Goal: Transaction & Acquisition: Purchase product/service

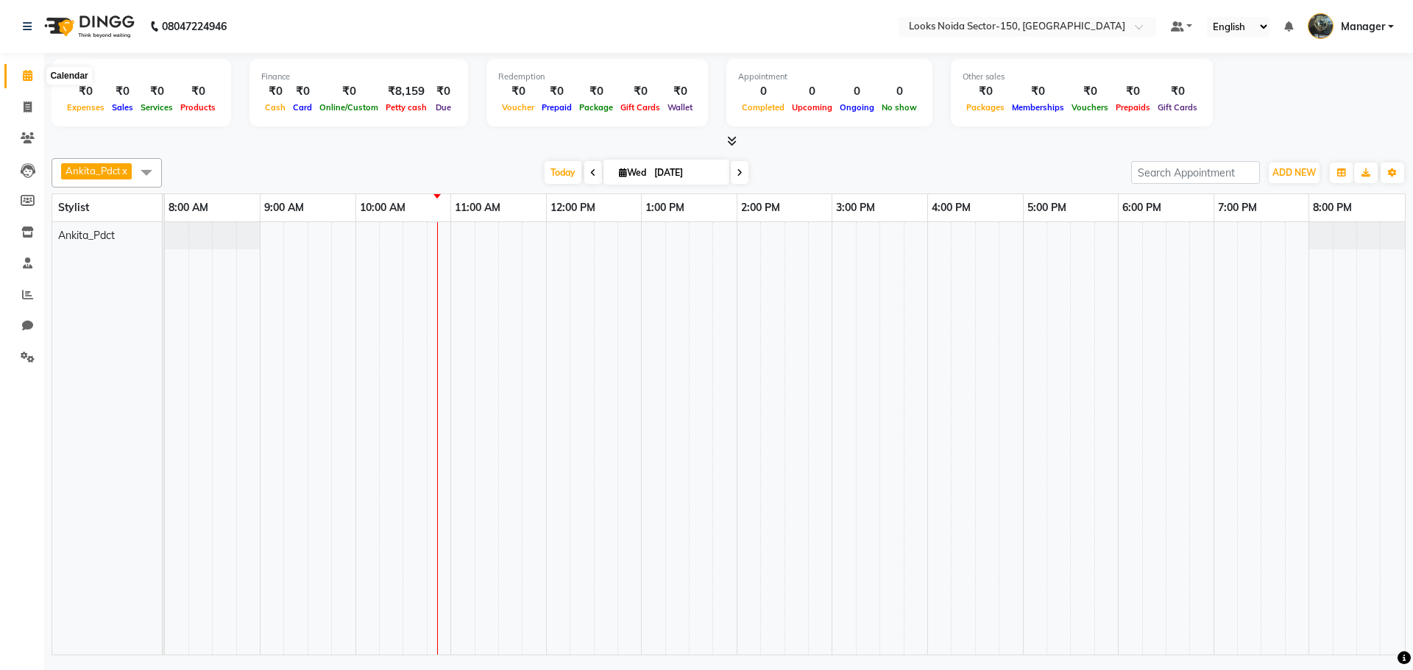
click at [32, 77] on icon at bounding box center [28, 75] width 10 height 11
click at [27, 27] on icon at bounding box center [27, 26] width 9 height 10
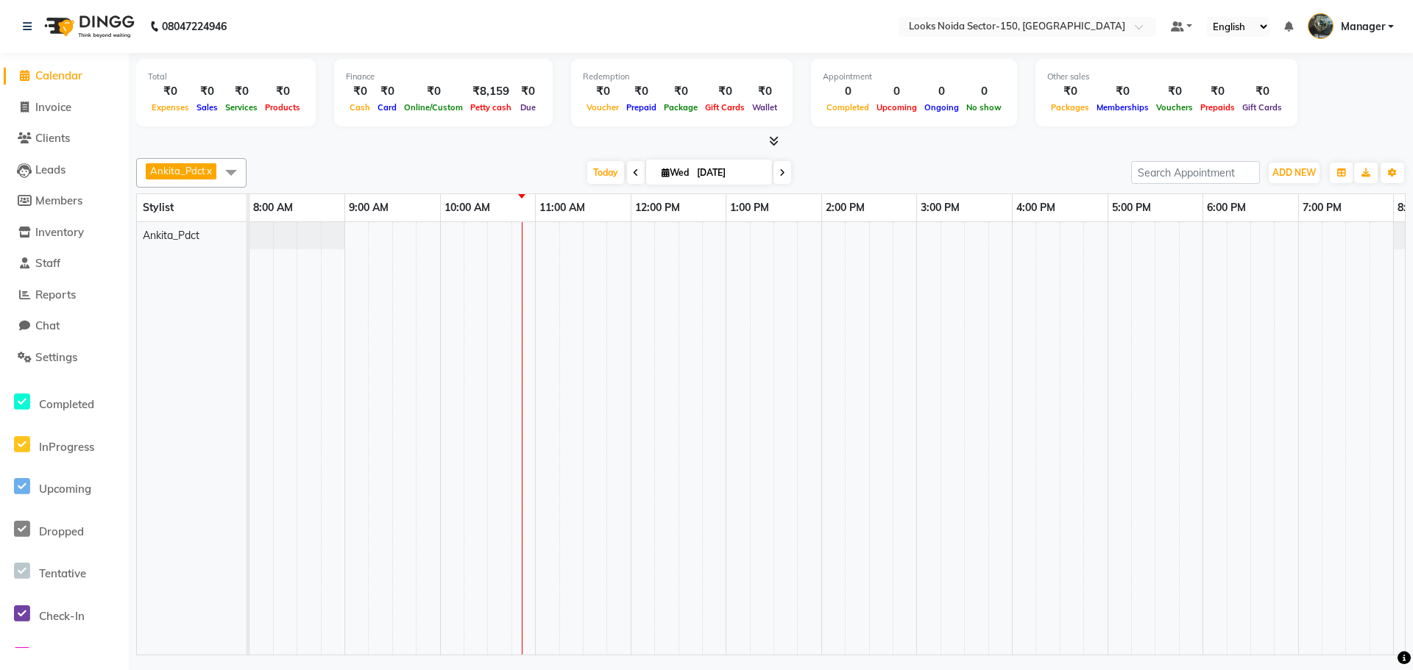
click at [38, 75] on span "Calendar" at bounding box center [58, 75] width 47 height 14
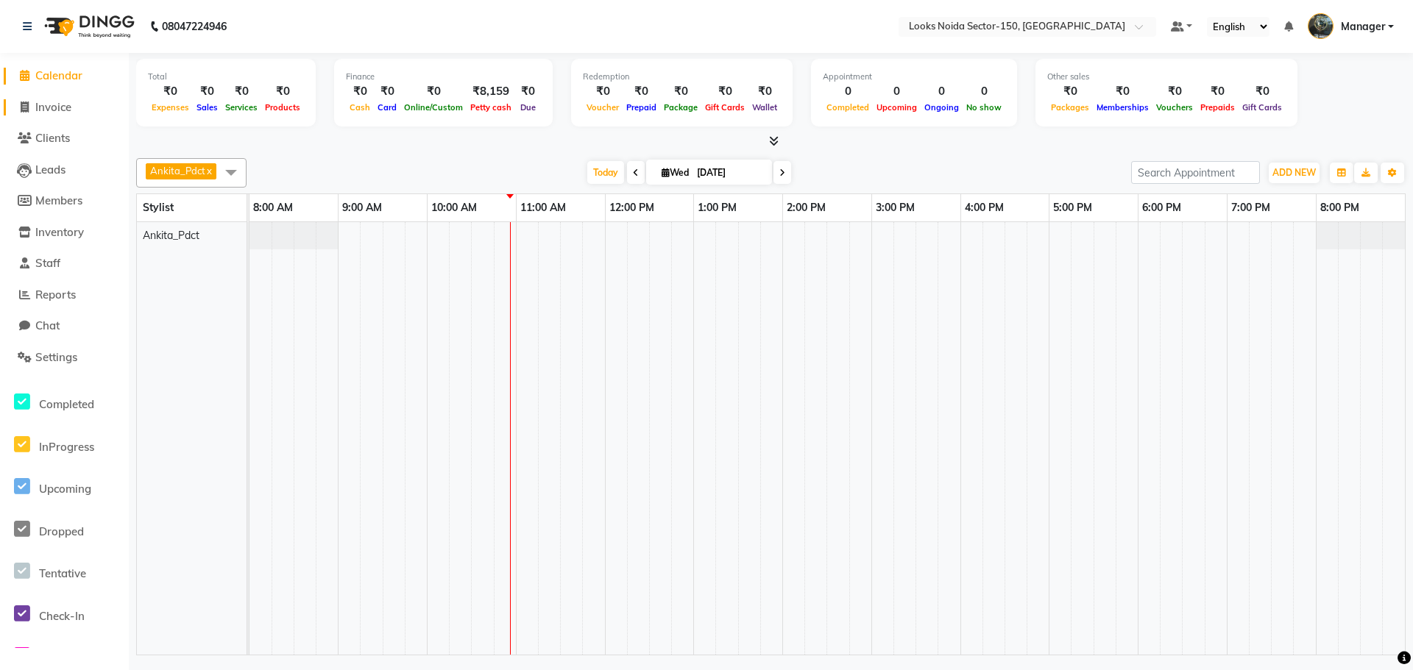
click at [56, 106] on span "Invoice" at bounding box center [53, 107] width 36 height 14
select select "service"
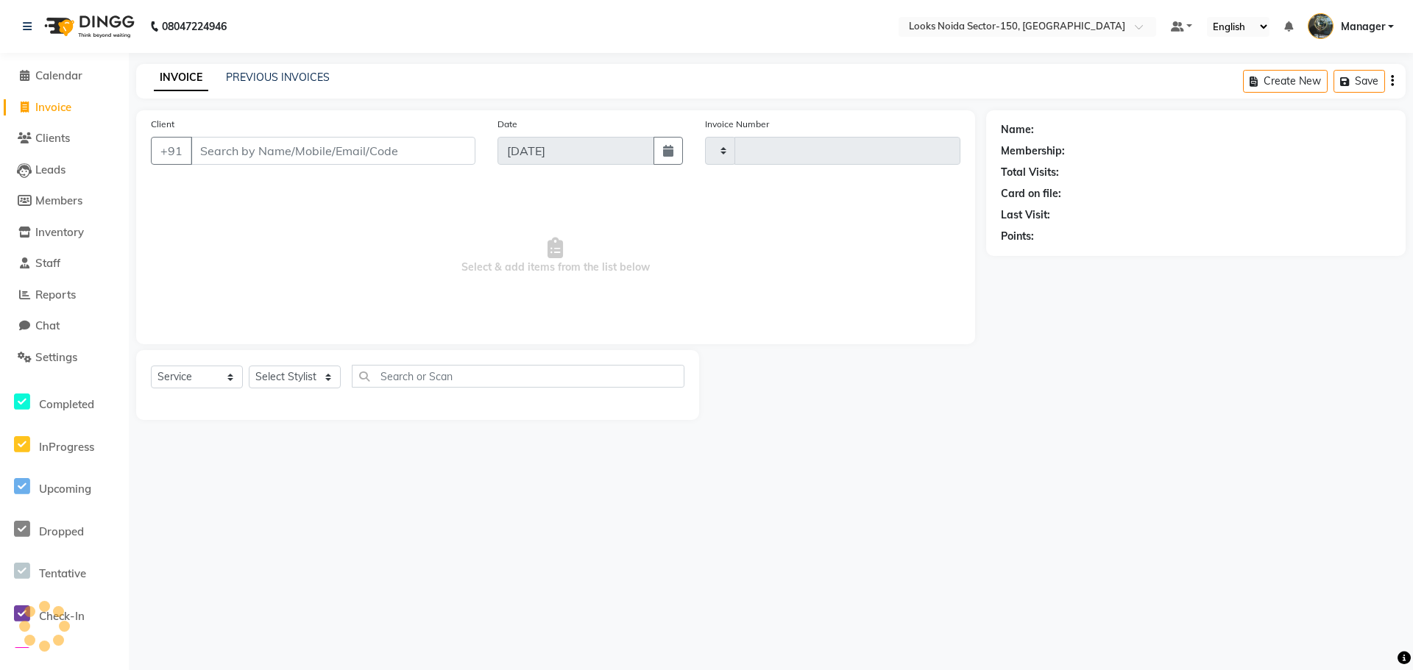
type input "0796"
select select "8587"
click at [67, 104] on span "Invoice" at bounding box center [53, 107] width 36 height 14
select select "8587"
select select "service"
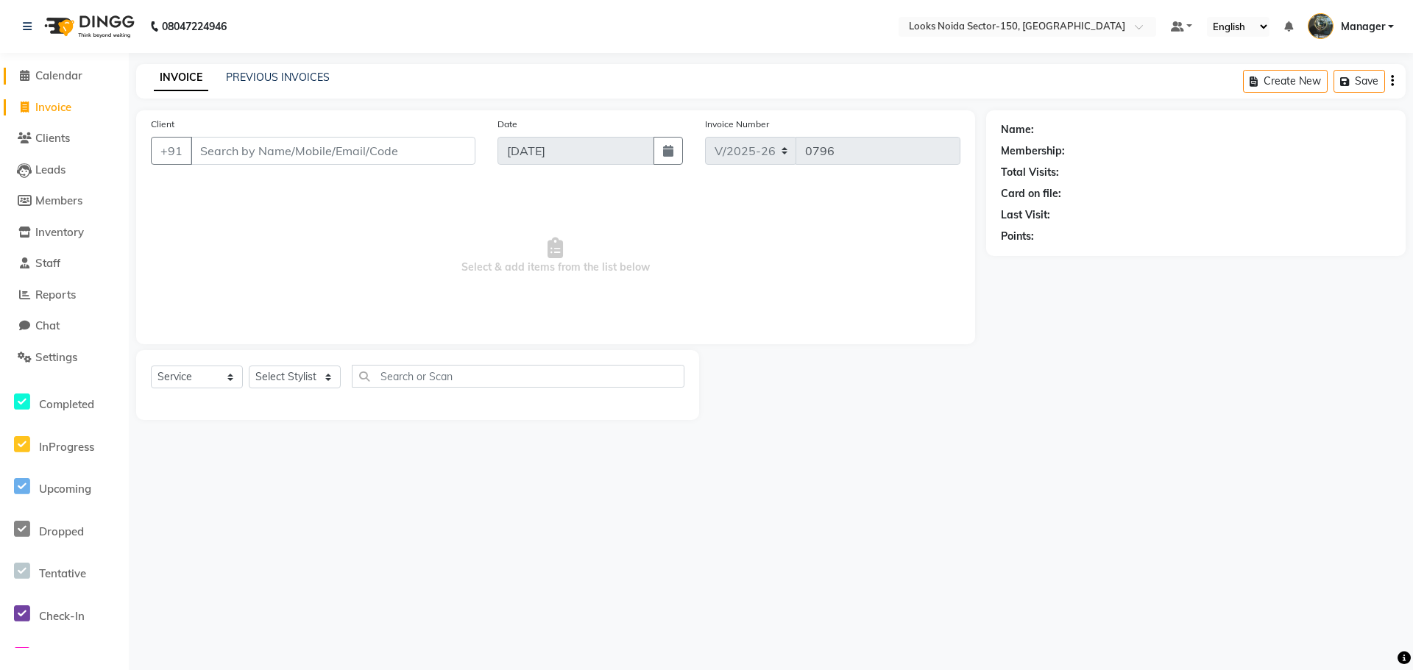
click at [63, 75] on span "Calendar" at bounding box center [58, 75] width 47 height 14
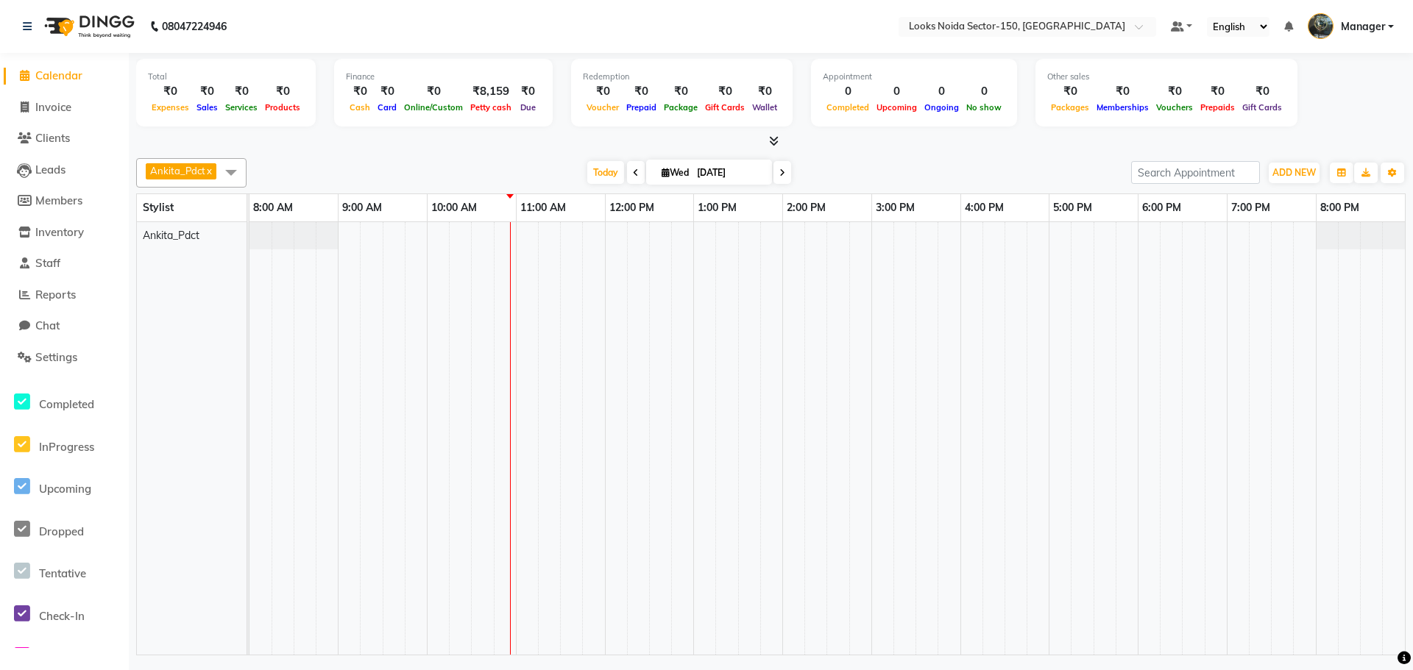
click at [773, 139] on icon at bounding box center [774, 140] width 10 height 11
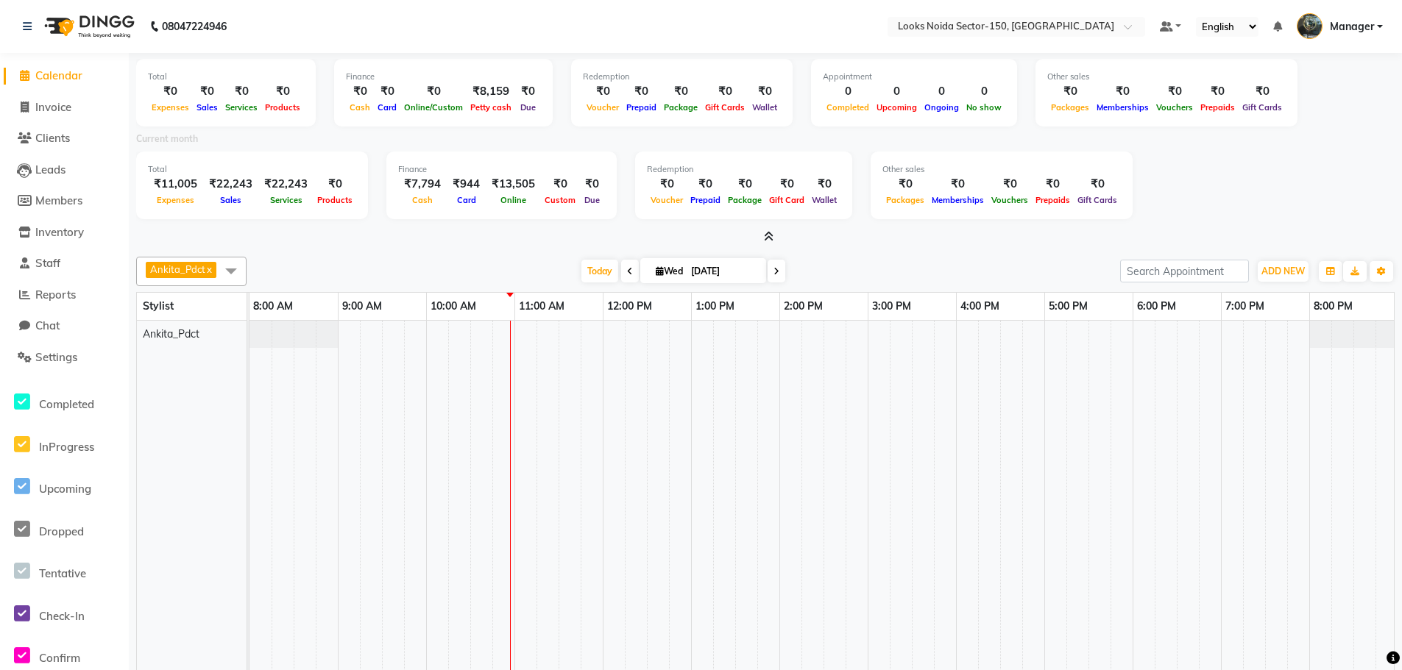
click at [47, 78] on span "Calendar" at bounding box center [58, 75] width 47 height 14
click at [42, 113] on span "Invoice" at bounding box center [53, 107] width 36 height 14
select select "service"
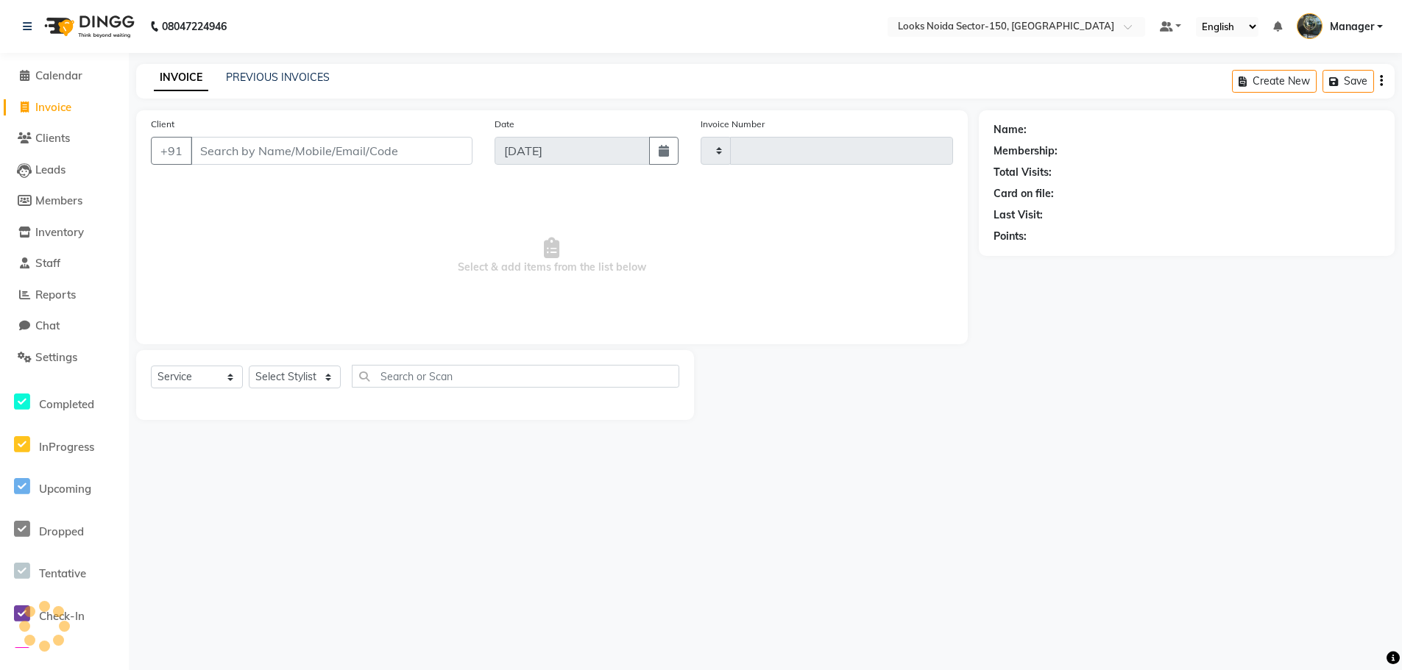
type input "0796"
select select "8587"
click at [65, 60] on li "Calendar" at bounding box center [64, 76] width 129 height 32
click at [77, 74] on span "Calendar" at bounding box center [58, 75] width 47 height 14
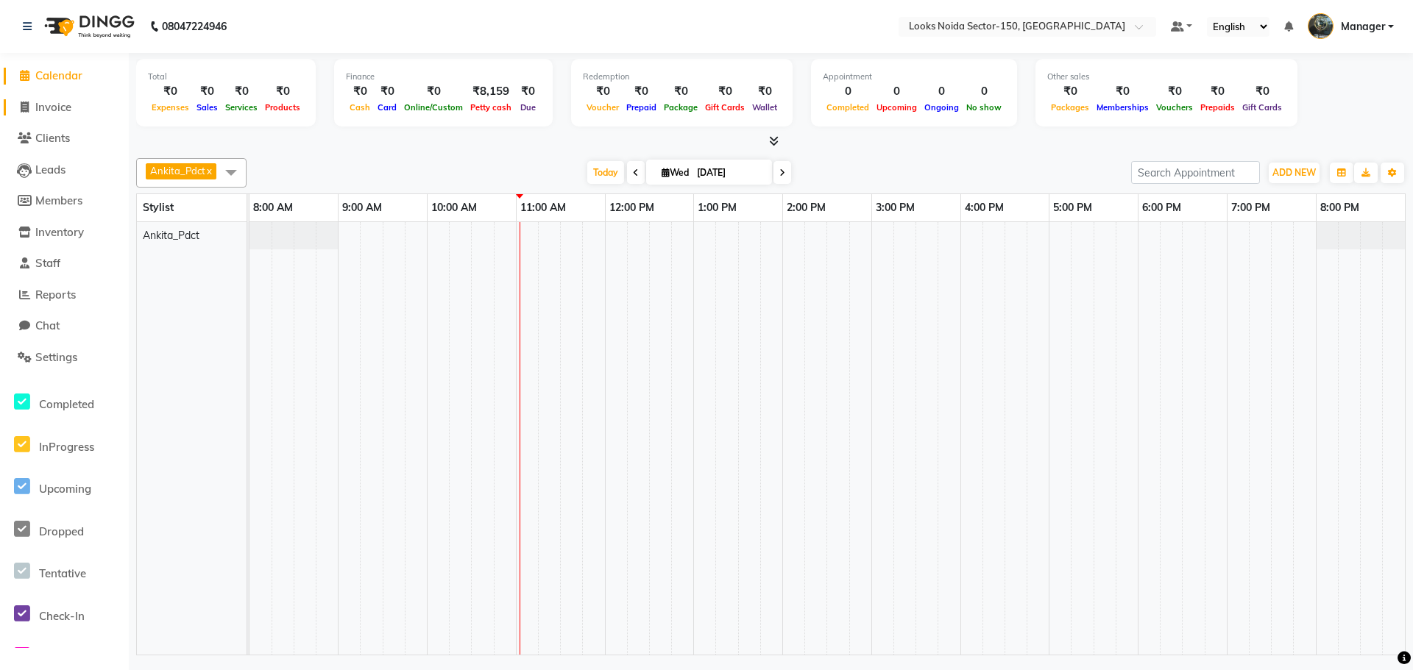
click at [47, 104] on span "Invoice" at bounding box center [53, 107] width 36 height 14
select select "service"
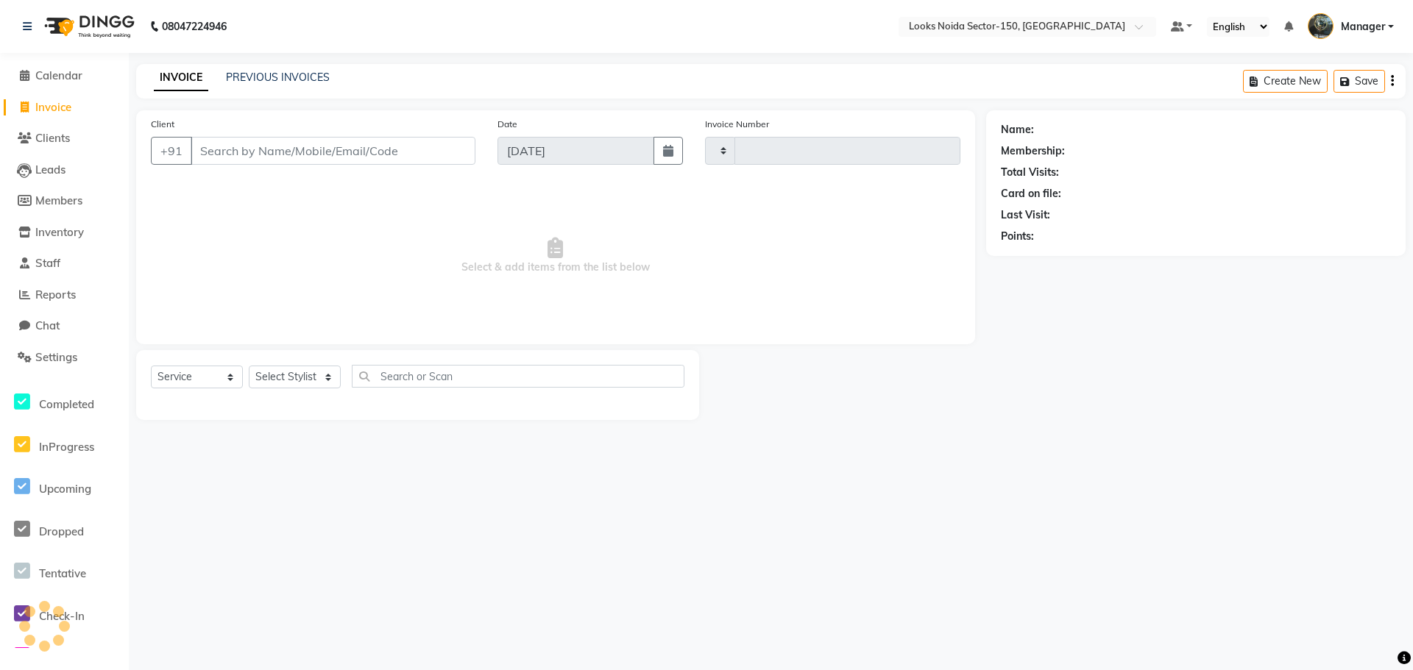
type input "0796"
select select "8587"
click at [68, 79] on span "Calendar" at bounding box center [58, 75] width 47 height 14
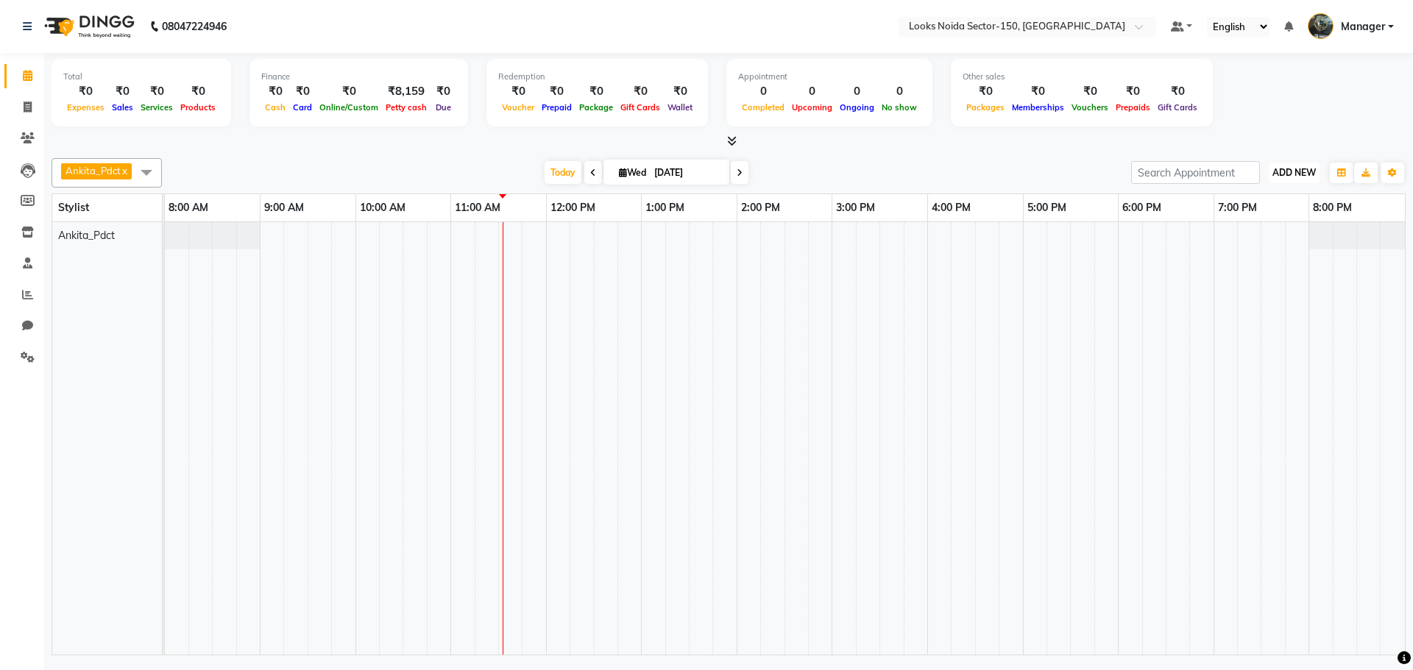
click at [1296, 169] on span "ADD NEW" at bounding box center [1293, 172] width 43 height 11
click at [1266, 239] on link "Add Expense" at bounding box center [1260, 239] width 116 height 19
select select "1"
select select "7800"
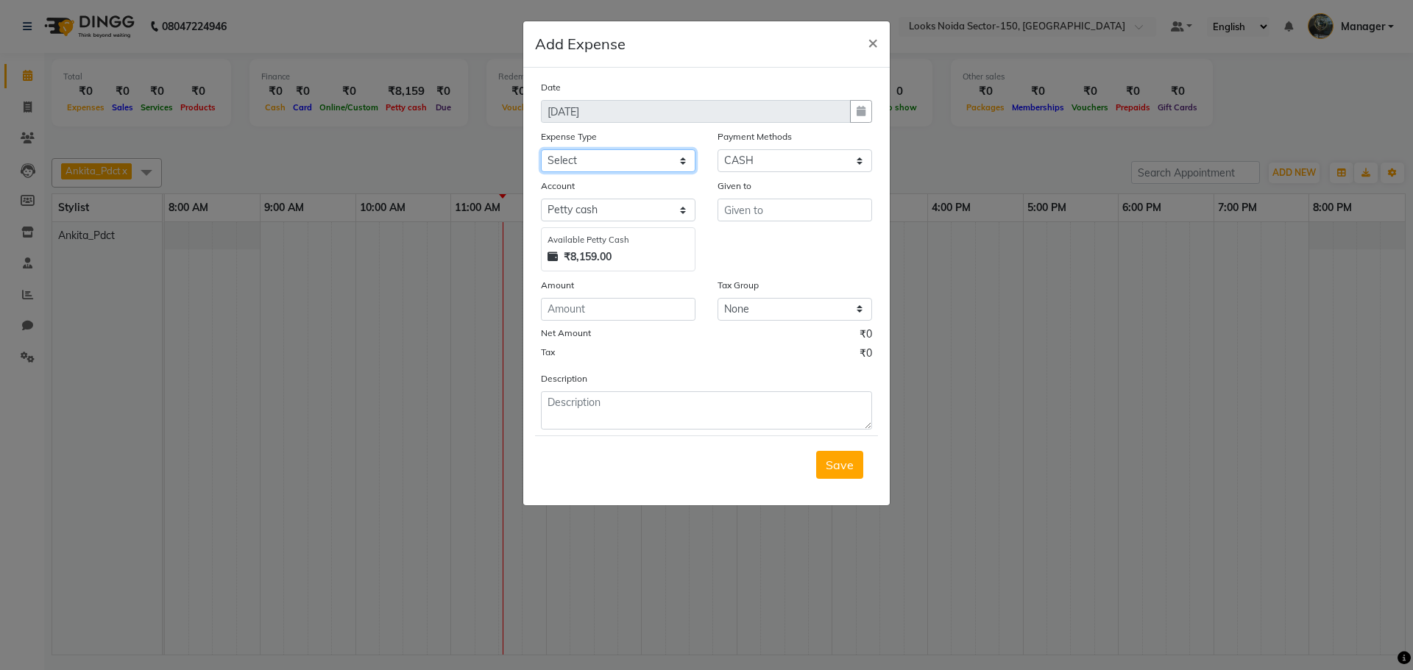
drag, startPoint x: 666, startPoint y: 160, endPoint x: 664, endPoint y: 152, distance: 7.5
click at [666, 160] on select "Select Bank Deposit Blinkit Cash Handover CLIENT Client ordered food Client Ref…" at bounding box center [618, 160] width 155 height 23
select select "24472"
click at [541, 149] on select "Select Bank Deposit Blinkit Cash Handover CLIENT Client ordered food Client Ref…" at bounding box center [618, 160] width 155 height 23
click at [777, 207] on input "text" at bounding box center [794, 210] width 155 height 23
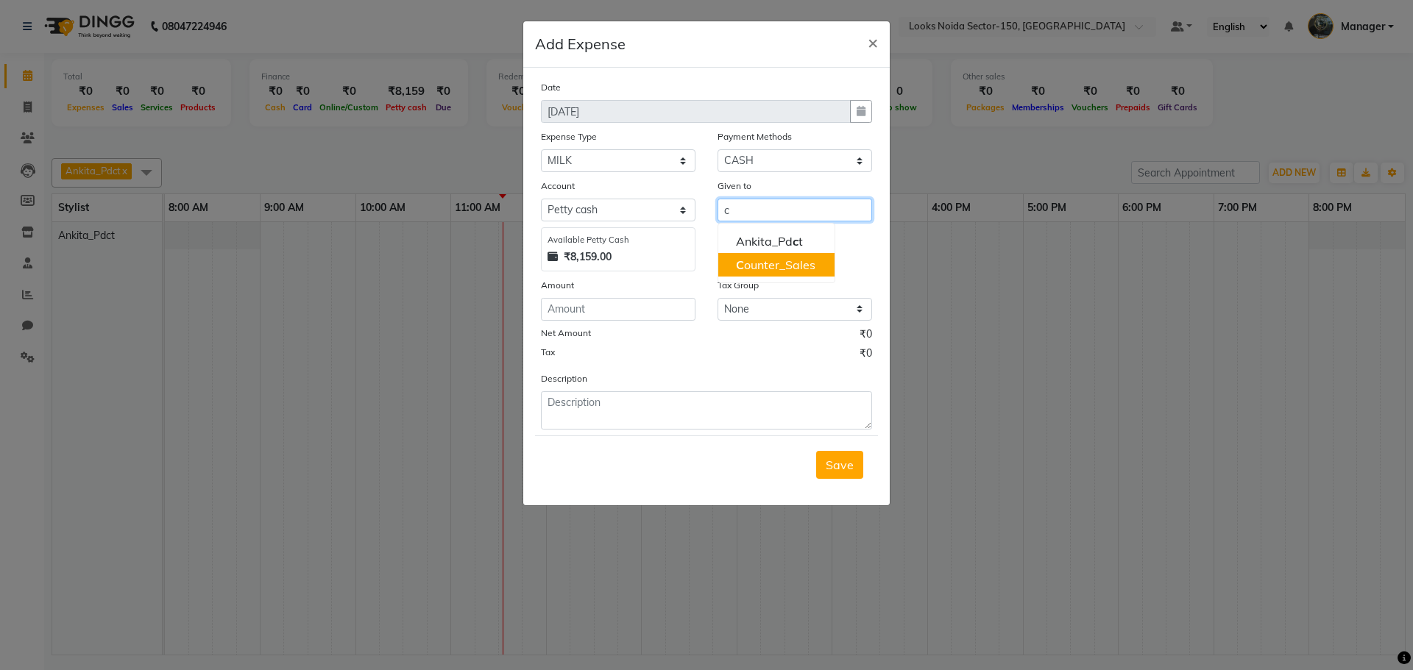
click at [750, 265] on ngb-highlight "C ounter_Sales" at bounding box center [775, 265] width 79 height 15
type input "Counter_Sales"
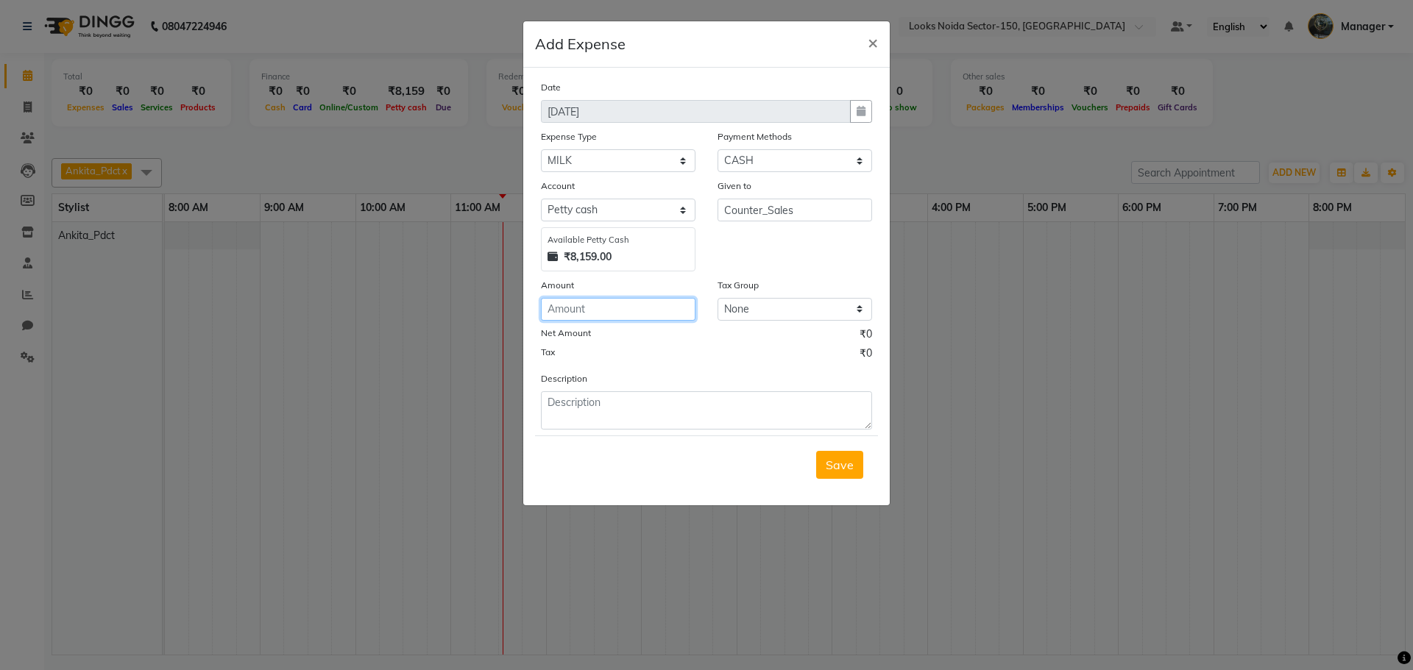
click at [617, 308] on input "number" at bounding box center [618, 309] width 155 height 23
type input "90"
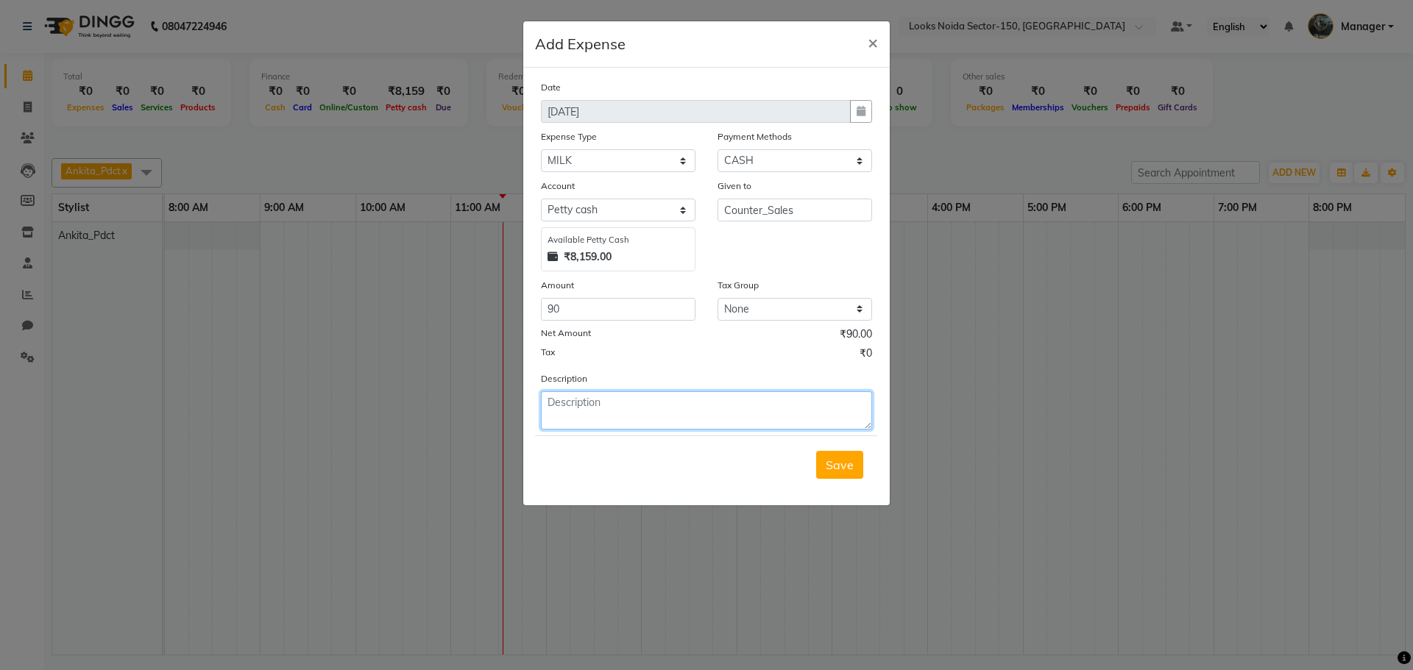
click at [603, 416] on textarea at bounding box center [706, 410] width 331 height 38
type textarea "milk"
click at [837, 461] on span "Save" at bounding box center [839, 465] width 28 height 15
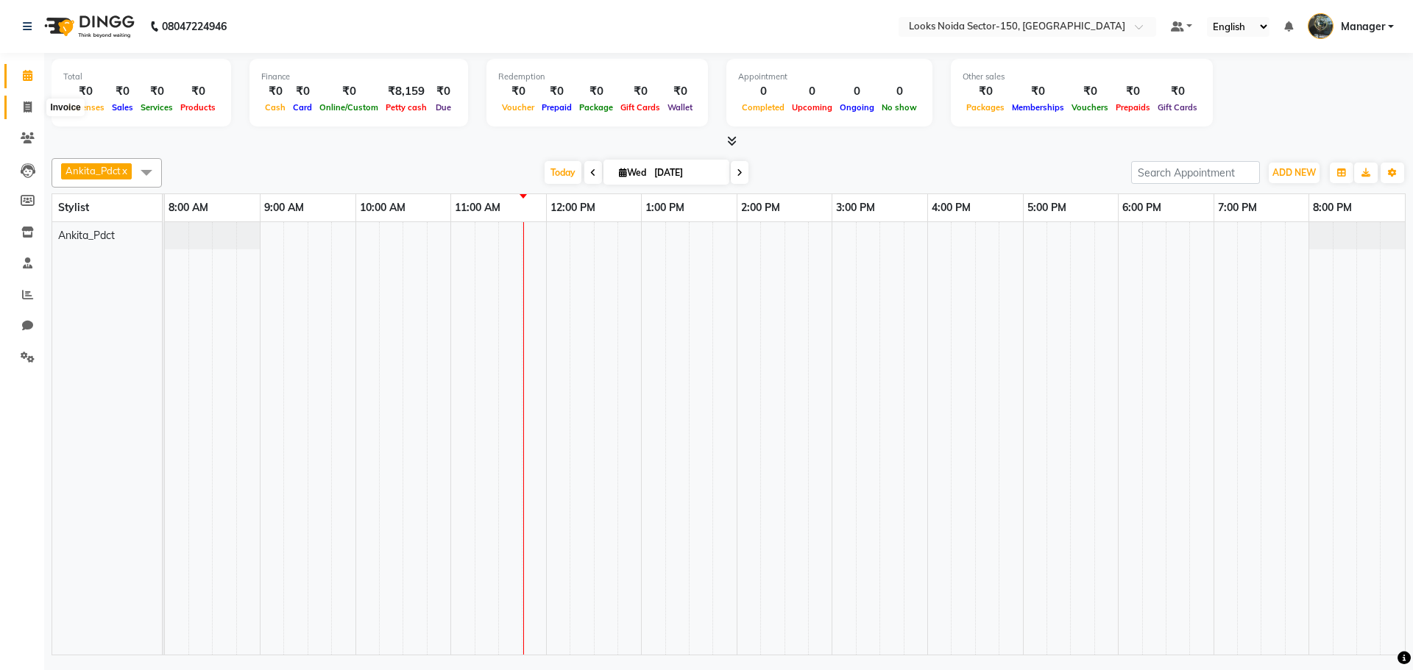
click at [26, 108] on icon at bounding box center [28, 107] width 8 height 11
select select "service"
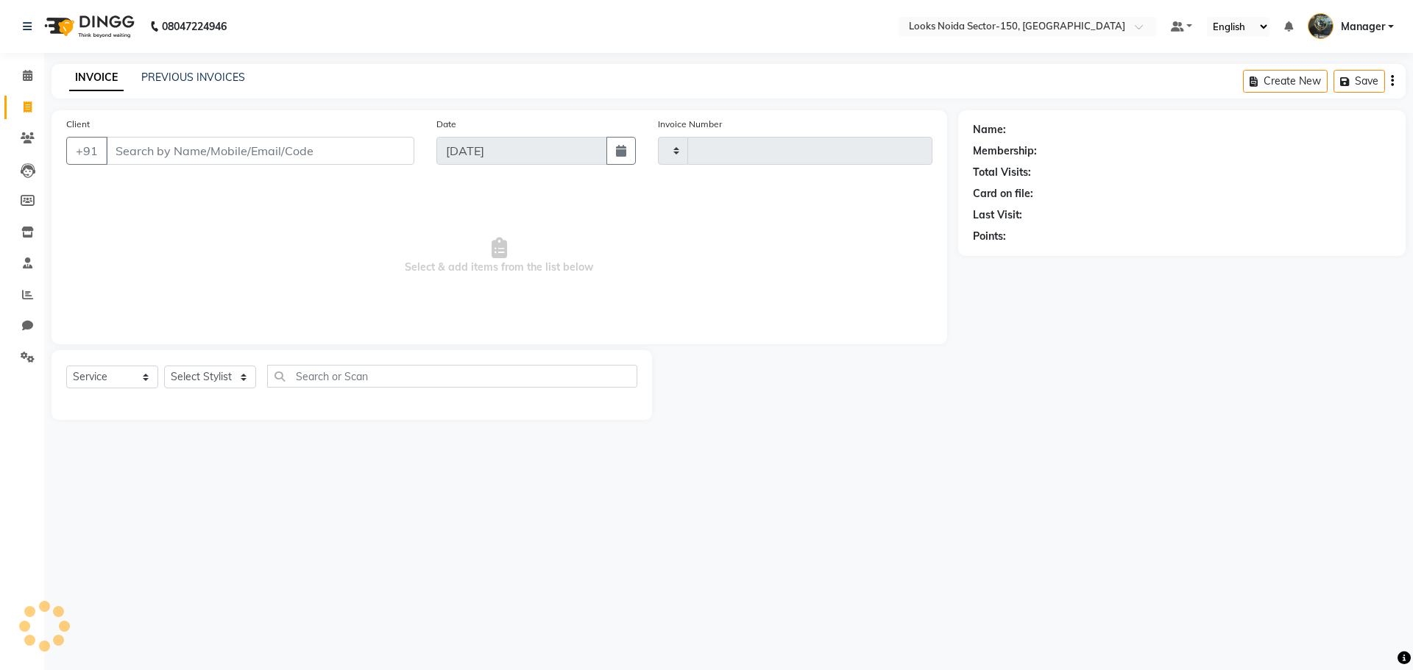
type input "0796"
select select "8587"
click at [215, 152] on input "Client" at bounding box center [260, 151] width 308 height 28
click at [1040, 486] on div "08047224946 Select Location × Looks Noida Sector-150, Uttar Pradesh Default Pan…" at bounding box center [706, 335] width 1413 height 670
click at [254, 149] on input "Client" at bounding box center [260, 151] width 308 height 28
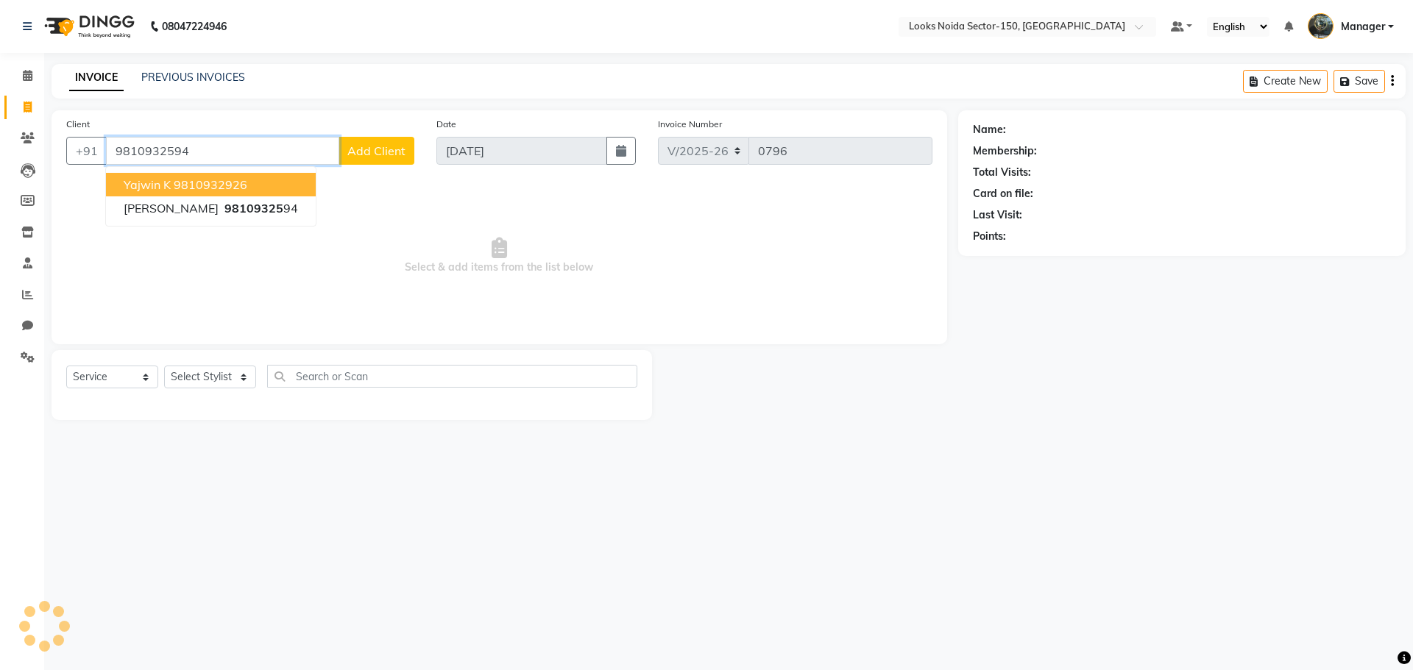
type input "9810932594"
select select "1: Object"
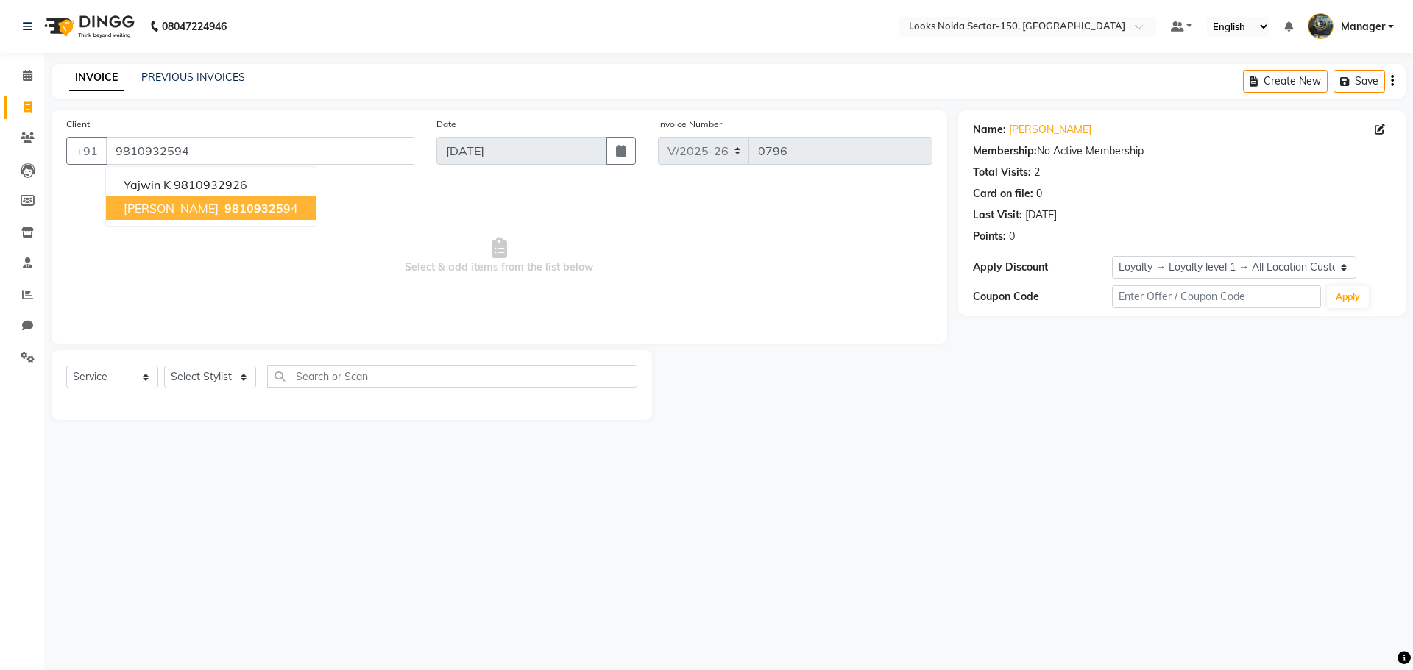
click at [224, 210] on span "98109325" at bounding box center [253, 208] width 59 height 15
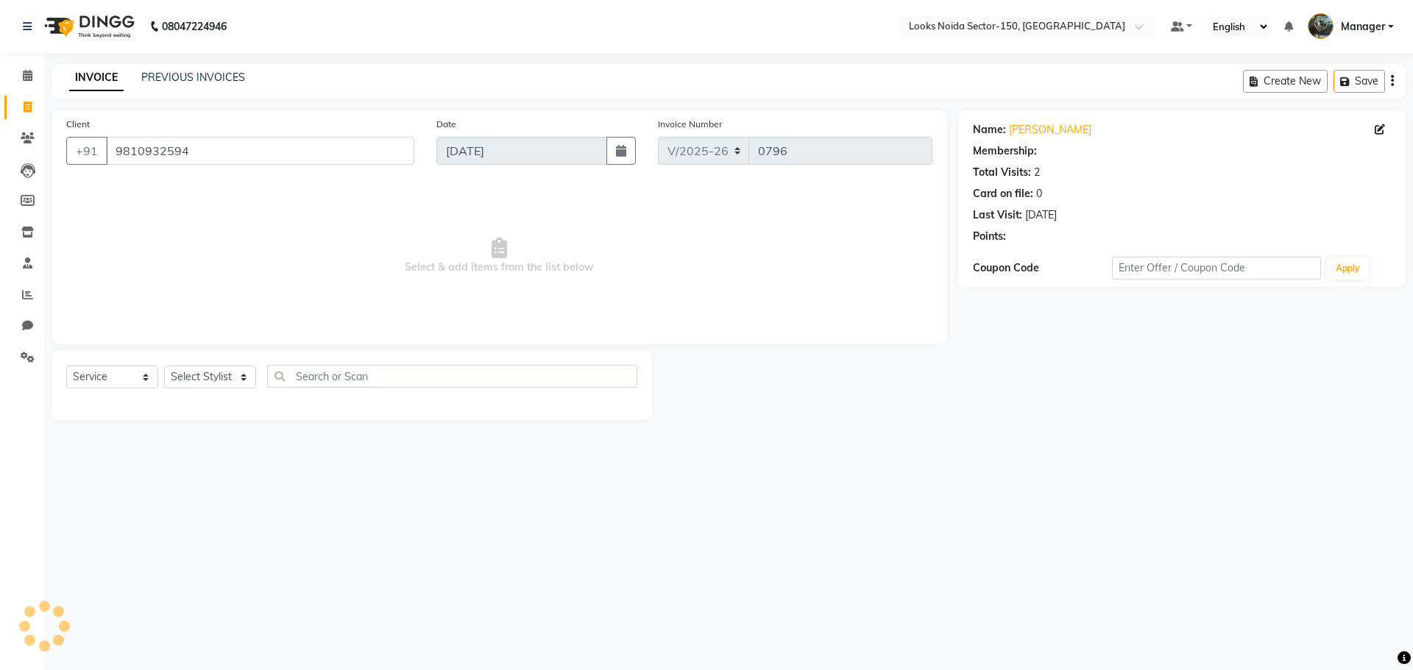
select select "1: Object"
click at [230, 376] on select "Select Stylist Amir_BRB Ankita_Pdct Arshad Counter_Sales Deepa Farman_BRB Jawed…" at bounding box center [210, 377] width 92 height 23
select select "86870"
click at [164, 366] on select "Select Stylist Amir_BRB Ankita_Pdct Arshad Counter_Sales Deepa Farman_BRB Jawed…" at bounding box center [210, 377] width 92 height 23
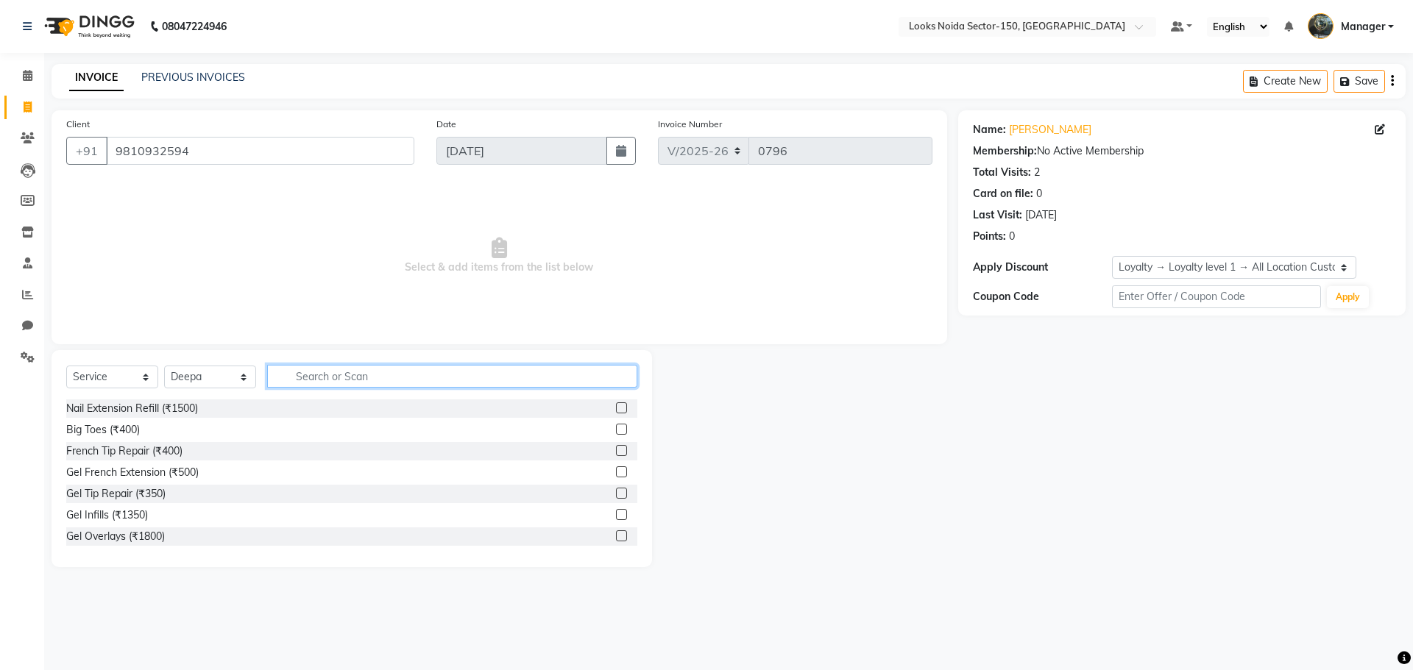
drag, startPoint x: 399, startPoint y: 374, endPoint x: 425, endPoint y: 321, distance: 58.9
click at [398, 374] on input "text" at bounding box center [452, 376] width 370 height 23
type input "body"
click at [616, 426] on label at bounding box center [621, 429] width 11 height 11
click at [616, 426] on input "checkbox" at bounding box center [621, 430] width 10 height 10
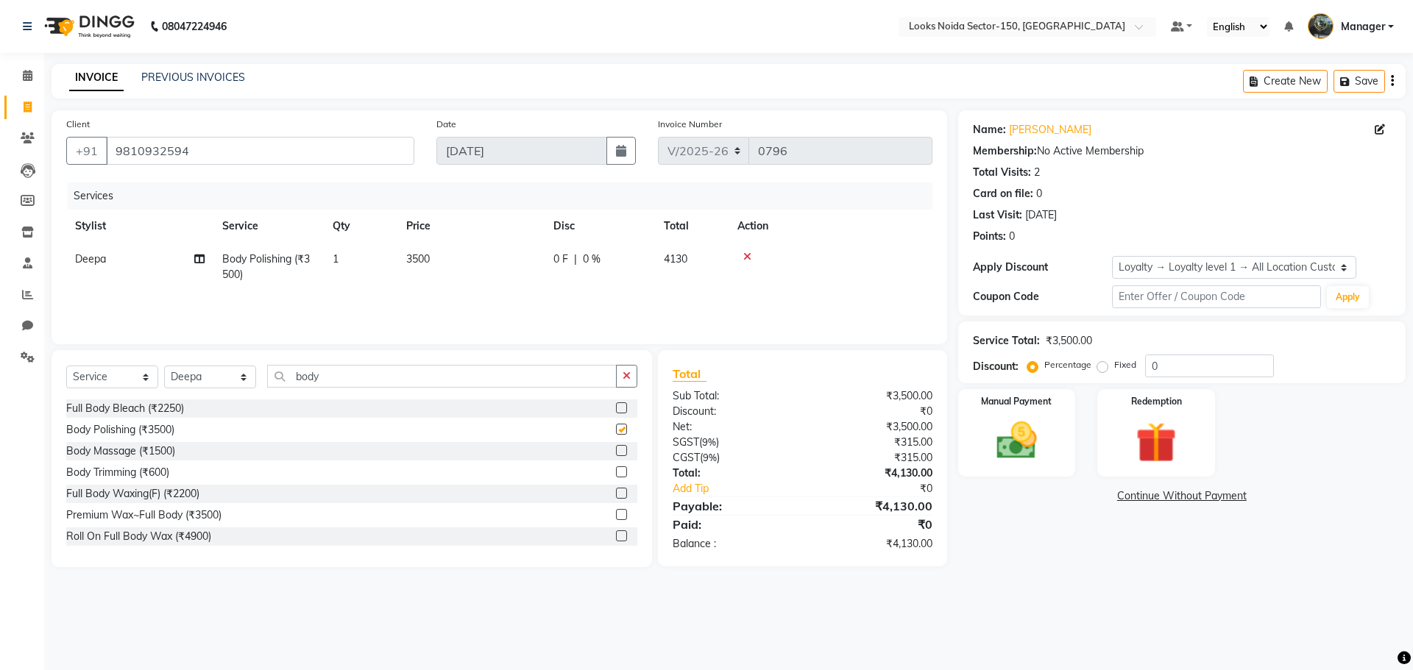
checkbox input "false"
click at [314, 382] on input "body" at bounding box center [441, 376] width 349 height 23
click at [419, 260] on span "3500" at bounding box center [418, 258] width 24 height 13
select select "86870"
drag, startPoint x: 519, startPoint y: 263, endPoint x: 450, endPoint y: 268, distance: 68.6
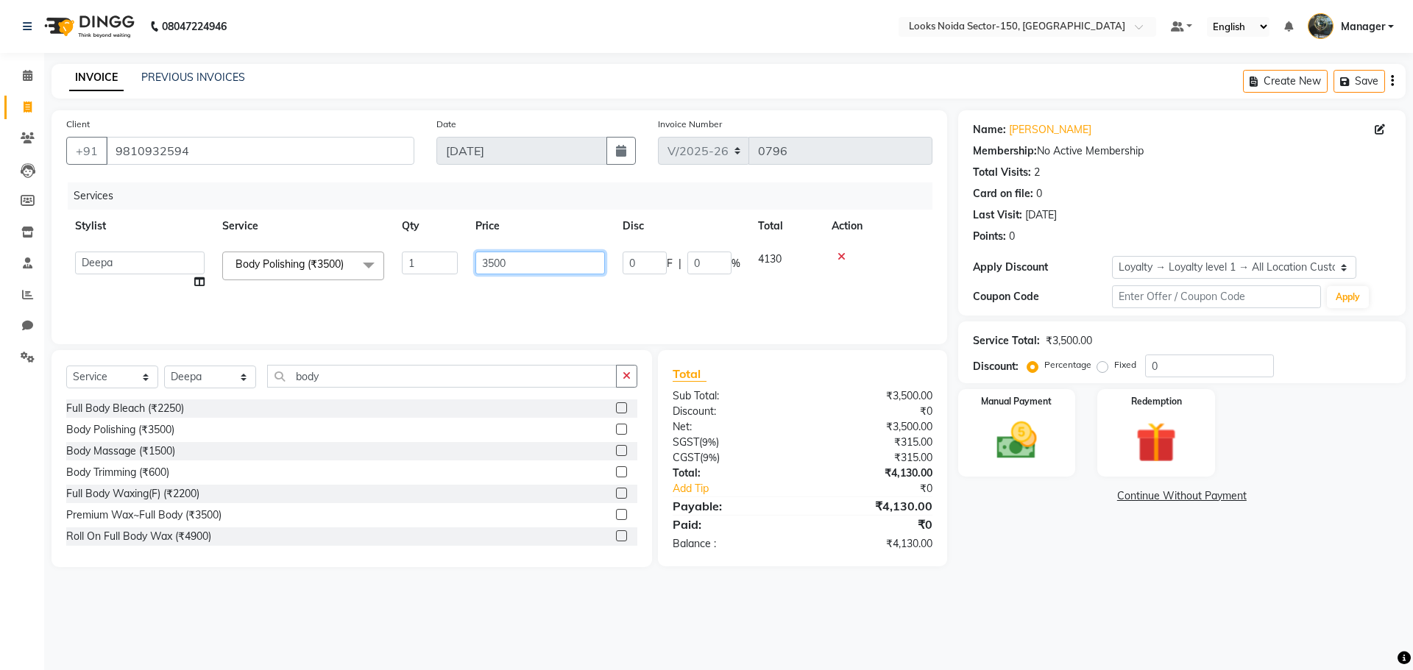
click at [455, 273] on tr "Amir_BRB Ankita_Pdct Arshad Counter_Sales Deepa Farman_BRB Jawed Kaushal Manage…" at bounding box center [499, 271] width 866 height 56
type input "6000"
click at [433, 302] on div "Services Stylist Service Qty Price Disc Total Action Deepa Body Polishing (₹350…" at bounding box center [499, 255] width 866 height 147
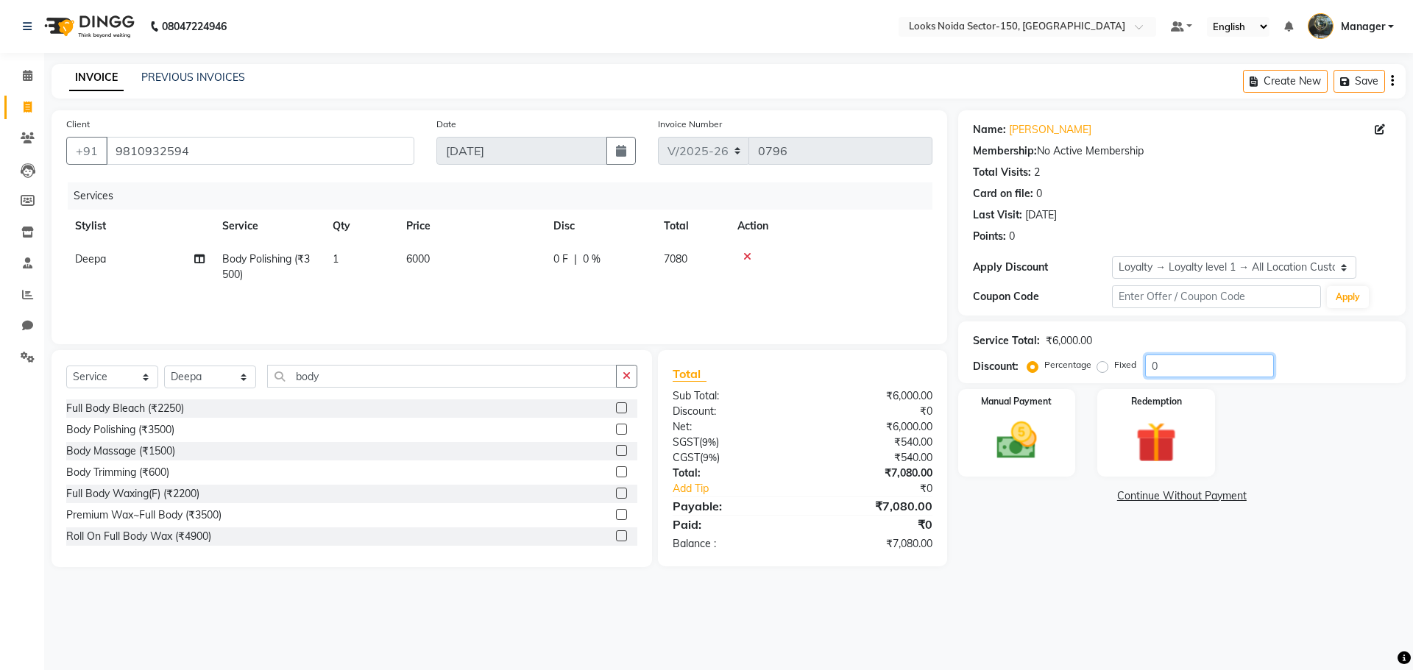
drag, startPoint x: 1151, startPoint y: 366, endPoint x: 1129, endPoint y: 369, distance: 22.3
click at [1129, 369] on div "Percentage Fixed 0" at bounding box center [1152, 366] width 244 height 23
drag, startPoint x: 537, startPoint y: 665, endPoint x: 542, endPoint y: 586, distance: 79.6
click at [539, 657] on div "08047224946 Select Location × Looks Noida Sector-150, Uttar Pradesh Default Pan…" at bounding box center [706, 335] width 1413 height 670
drag, startPoint x: 1166, startPoint y: 369, endPoint x: 1107, endPoint y: 378, distance: 59.6
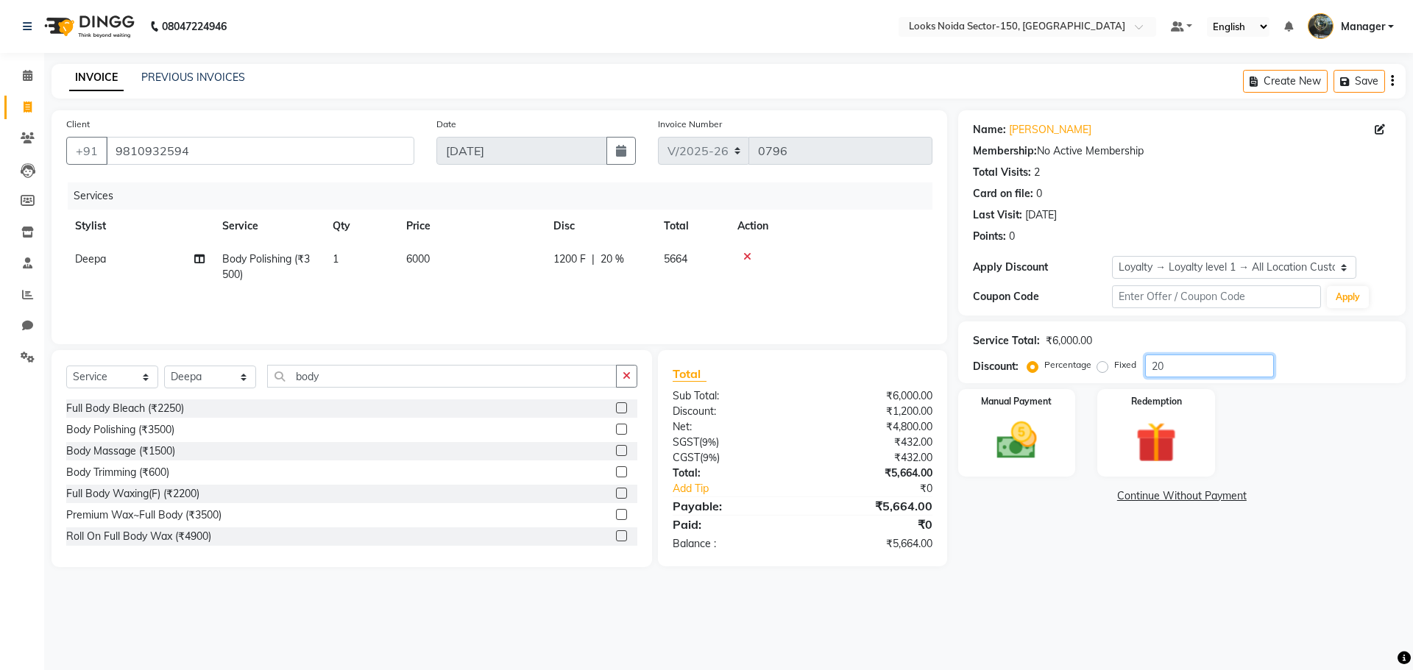
click at [1107, 378] on div "Service Total: ₹6,000.00 Discount: Percentage Fixed 20" at bounding box center [1181, 353] width 447 height 62
type input "30"
click at [698, 628] on div "08047224946 Select Location × Looks Noida Sector-150, Uttar Pradesh Default Pan…" at bounding box center [706, 335] width 1413 height 670
drag, startPoint x: 241, startPoint y: 376, endPoint x: 240, endPoint y: 369, distance: 7.4
click at [241, 376] on select "Select Stylist Amir_BRB Ankita_Pdct Arshad Counter_Sales Deepa Farman_BRB Jawed…" at bounding box center [210, 377] width 92 height 23
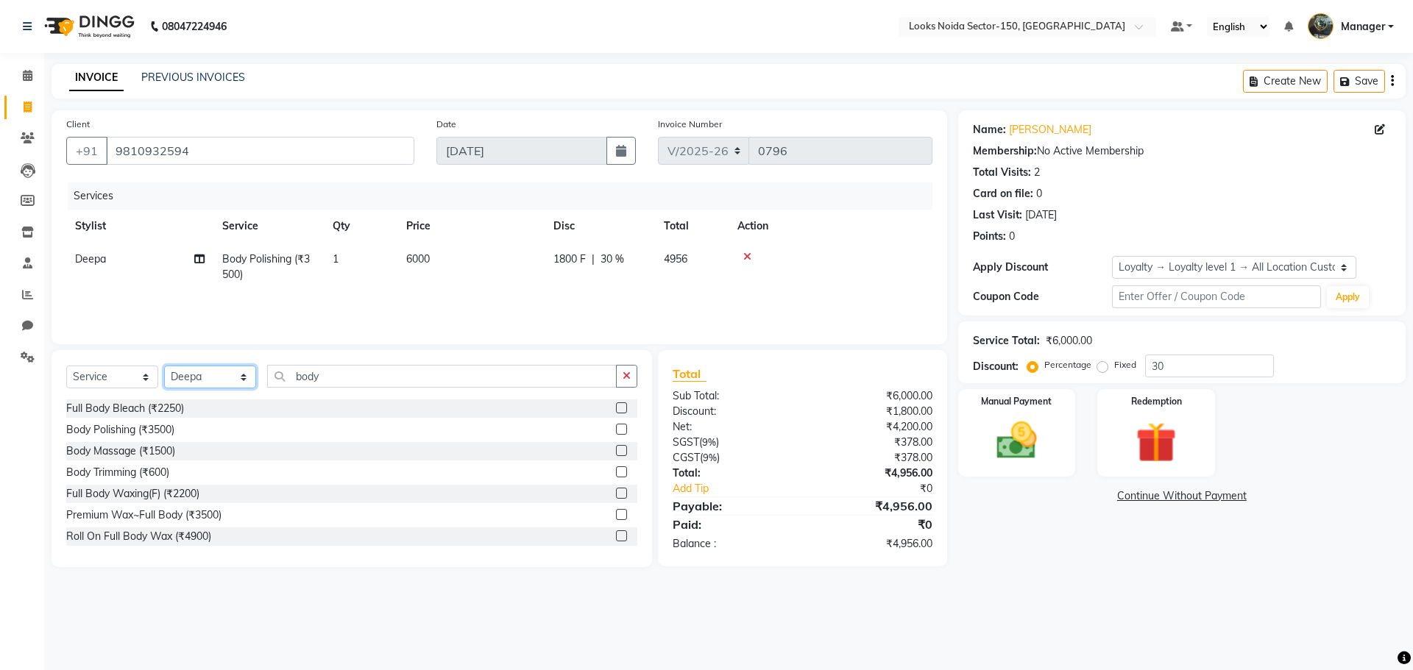
select select "88093"
click at [164, 366] on select "Select Stylist Amir_BRB Ankita_Pdct Arshad Counter_Sales Deepa Farman_BRB Jawed…" at bounding box center [210, 377] width 92 height 23
drag, startPoint x: 383, startPoint y: 377, endPoint x: 302, endPoint y: 394, distance: 83.6
click at [302, 394] on div "Select Service Product Membership Package Voucher Prepaid Gift Card Select Styl…" at bounding box center [351, 382] width 571 height 35
type input "b"
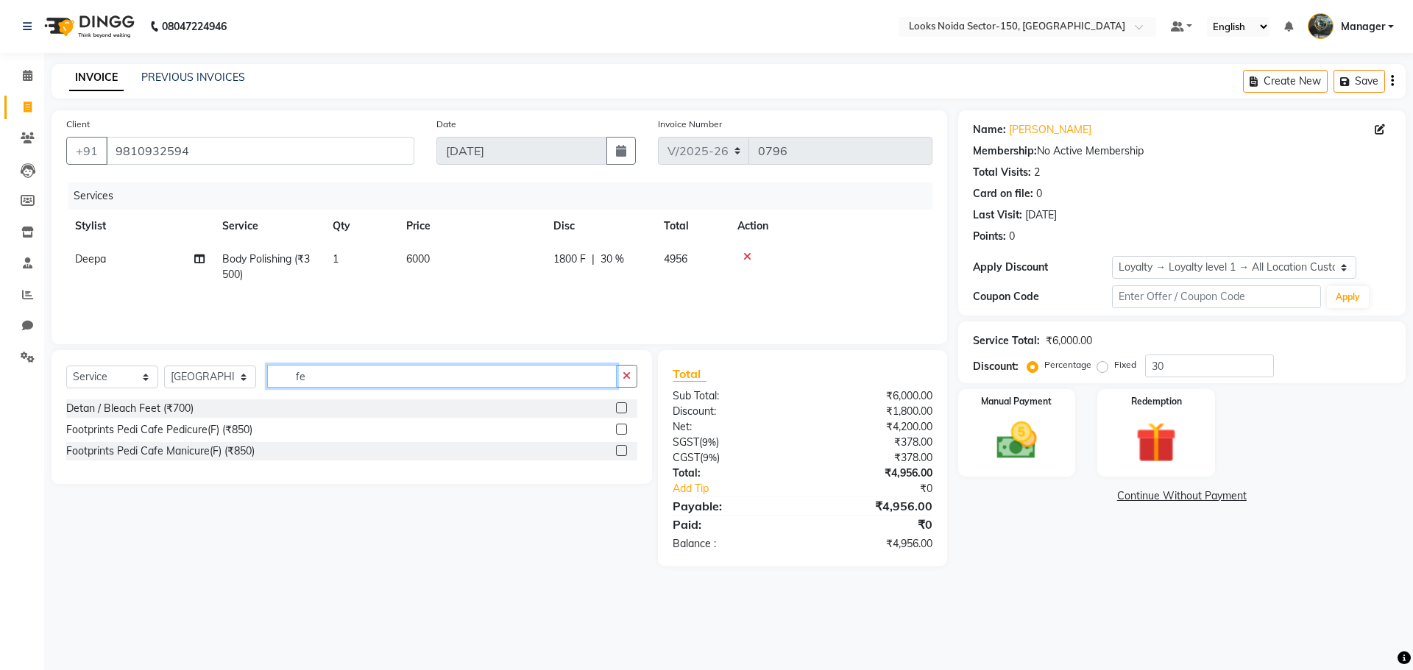
type input "f"
type input "foot mass"
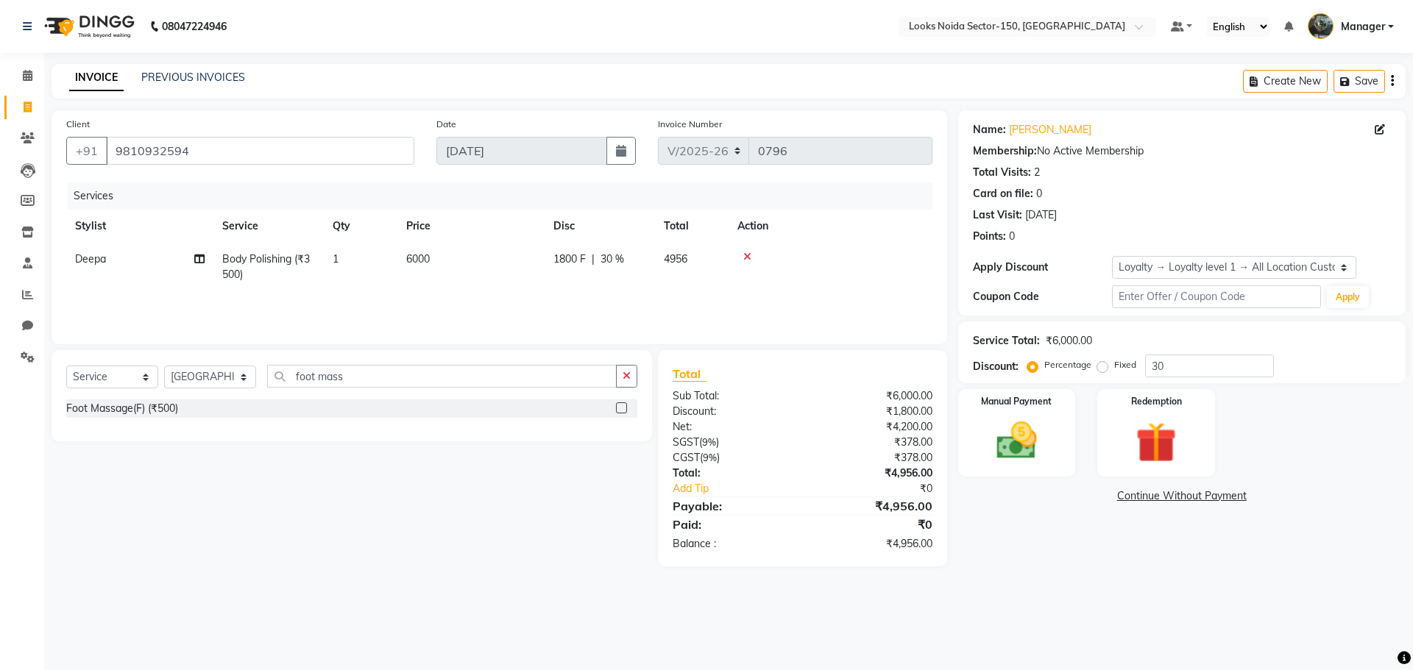
click at [622, 408] on label at bounding box center [621, 407] width 11 height 11
click at [622, 408] on input "checkbox" at bounding box center [621, 409] width 10 height 10
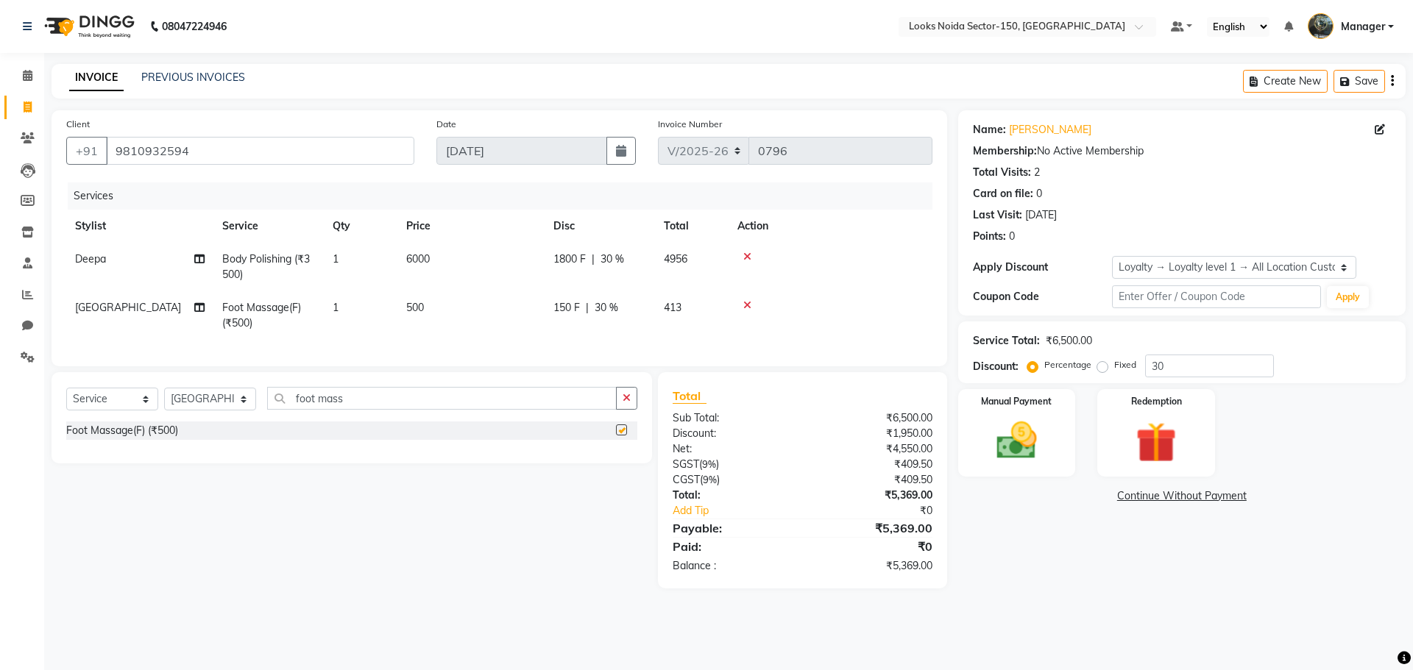
checkbox input "false"
click at [414, 307] on span "500" at bounding box center [415, 307] width 18 height 13
select select "88093"
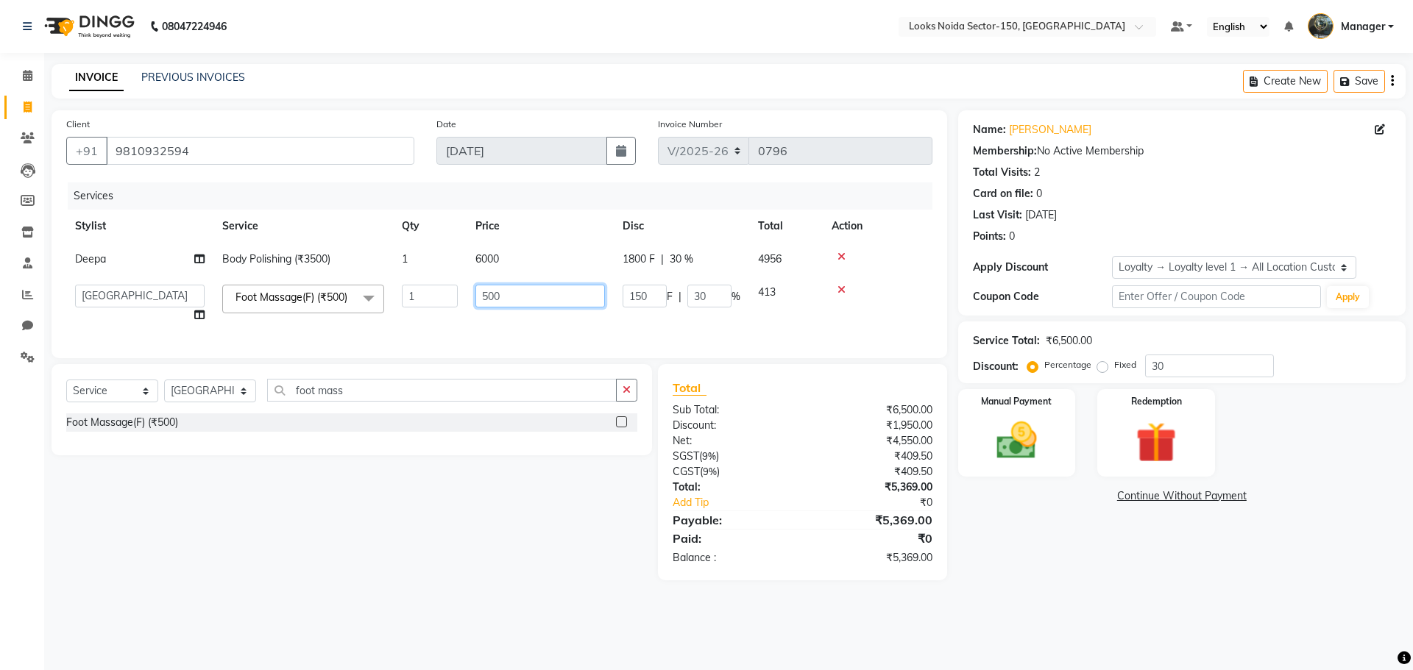
drag, startPoint x: 397, startPoint y: 309, endPoint x: 387, endPoint y: 310, distance: 10.4
click at [387, 310] on tr "Amir_BRB Ankita_Pdct Arshad Counter_Sales Deepa Farman_BRB Jawed Kaushal Manage…" at bounding box center [499, 304] width 866 height 56
type input "850"
click at [481, 341] on div "Services Stylist Service Qty Price Disc Total Action Deepa Body Polishing (₹350…" at bounding box center [499, 262] width 866 height 161
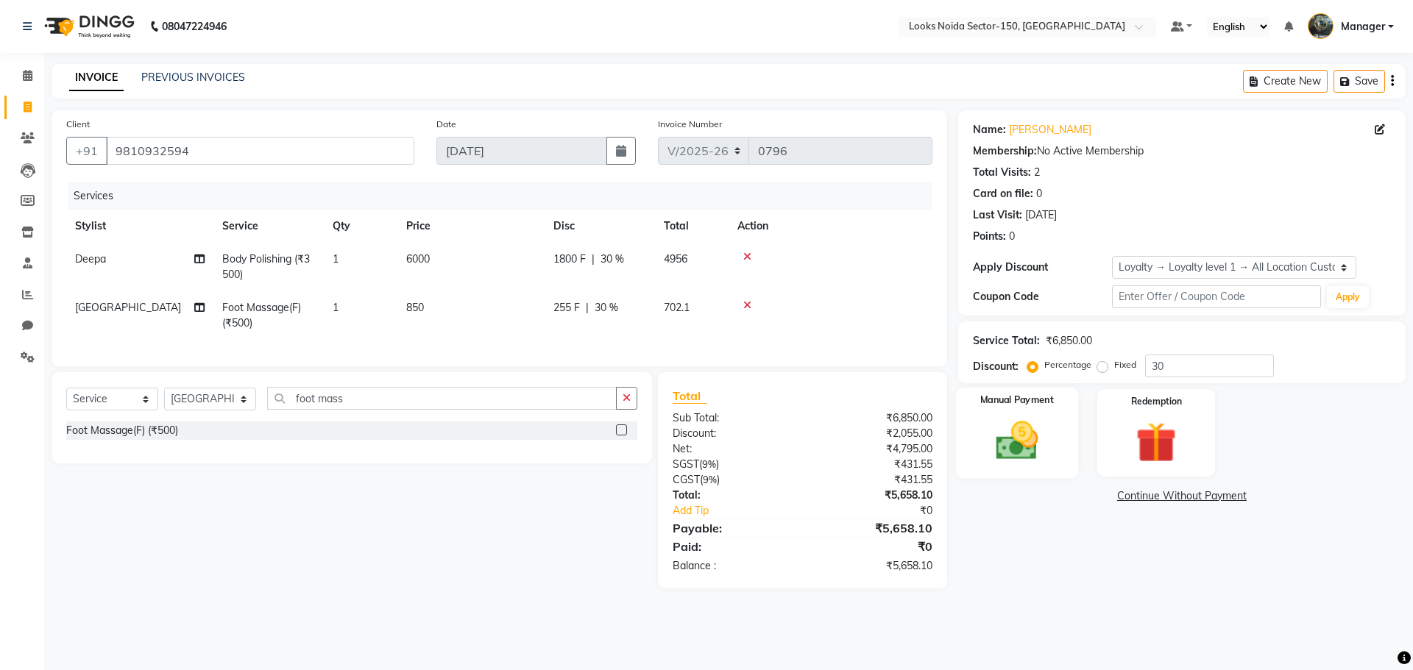
click at [1023, 450] on img at bounding box center [1016, 440] width 68 height 49
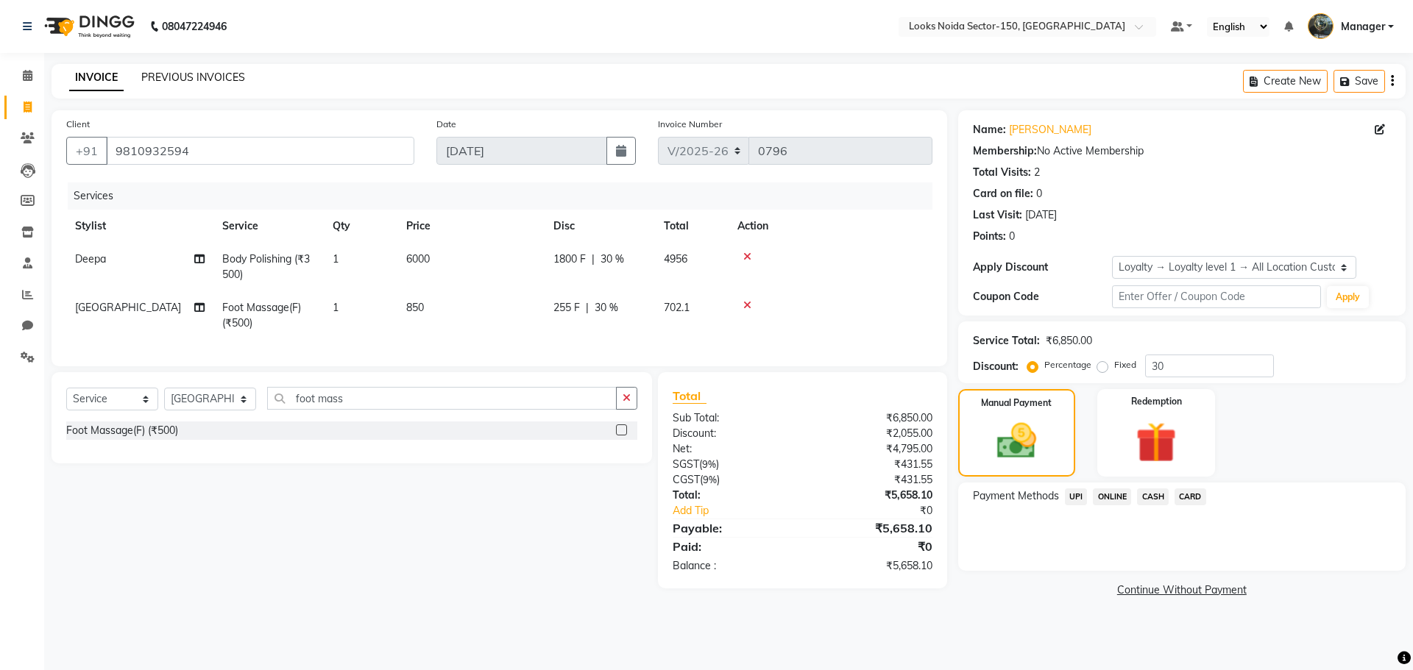
drag, startPoint x: 163, startPoint y: 73, endPoint x: 832, endPoint y: 77, distance: 668.8
click at [163, 73] on link "PREVIOUS INVOICES" at bounding box center [193, 77] width 104 height 13
click at [1152, 492] on span "CASH" at bounding box center [1153, 497] width 32 height 17
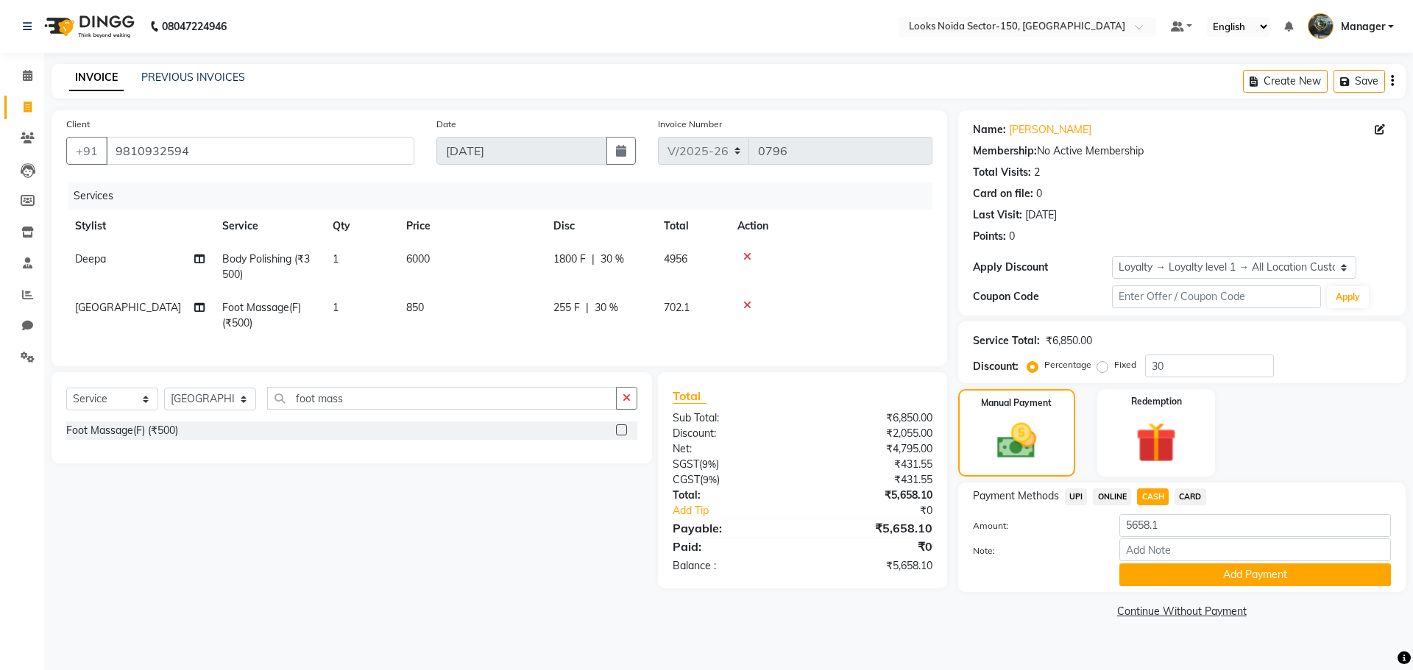
drag, startPoint x: 1229, startPoint y: 577, endPoint x: 1226, endPoint y: 552, distance: 25.2
click at [1229, 575] on button "Add Payment" at bounding box center [1254, 575] width 271 height 23
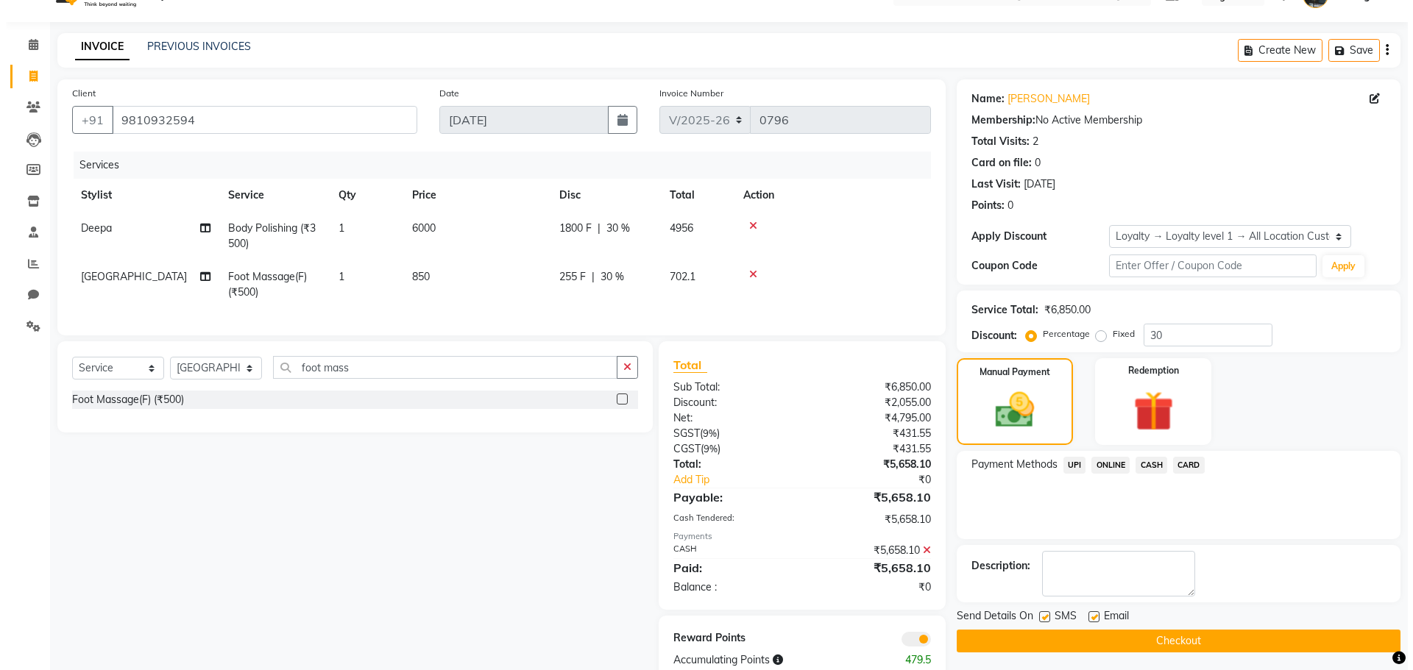
scroll to position [77, 0]
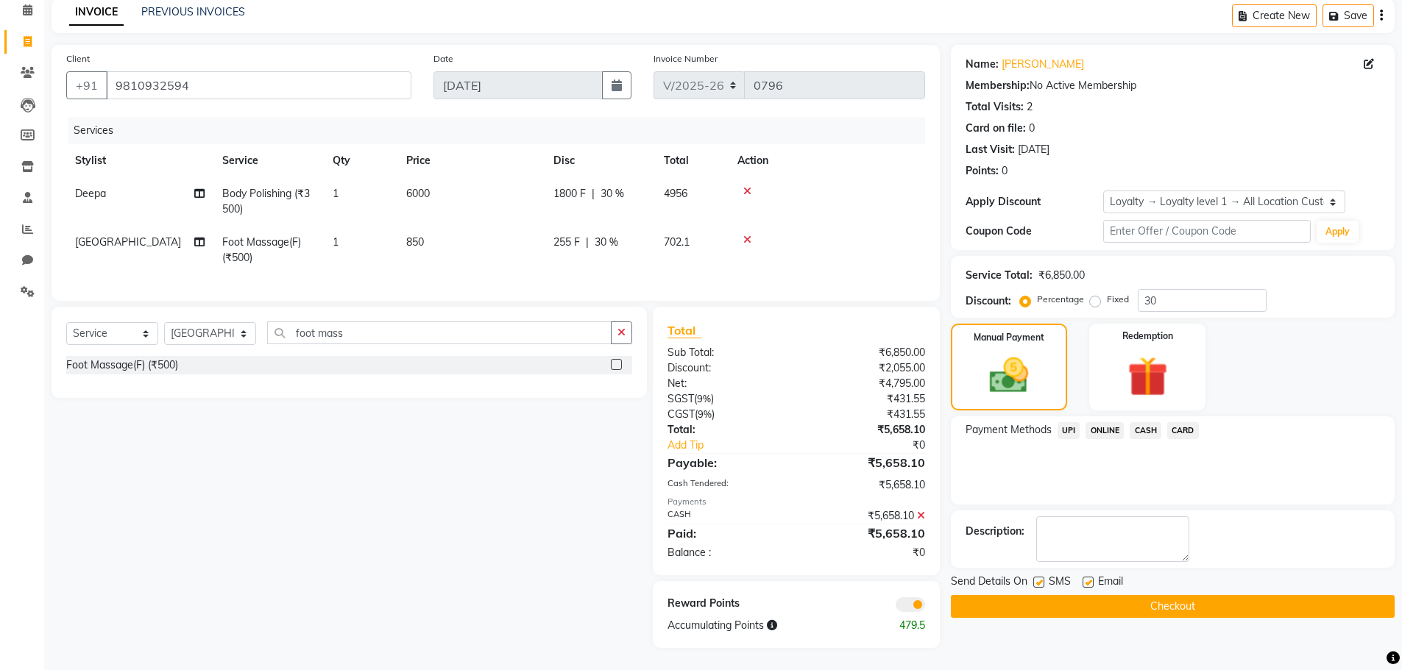
click at [914, 604] on span at bounding box center [909, 604] width 29 height 15
click at [925, 607] on input "checkbox" at bounding box center [925, 607] width 0 height 0
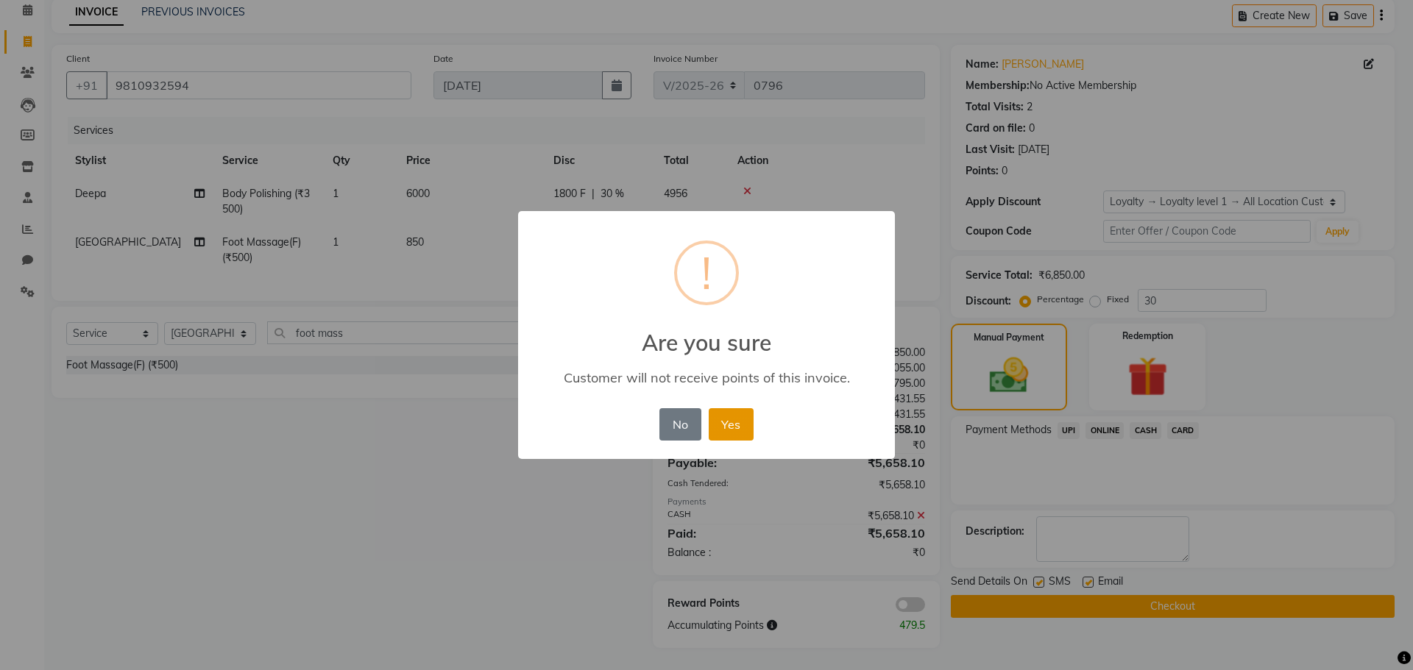
click at [742, 427] on button "Yes" at bounding box center [731, 424] width 45 height 32
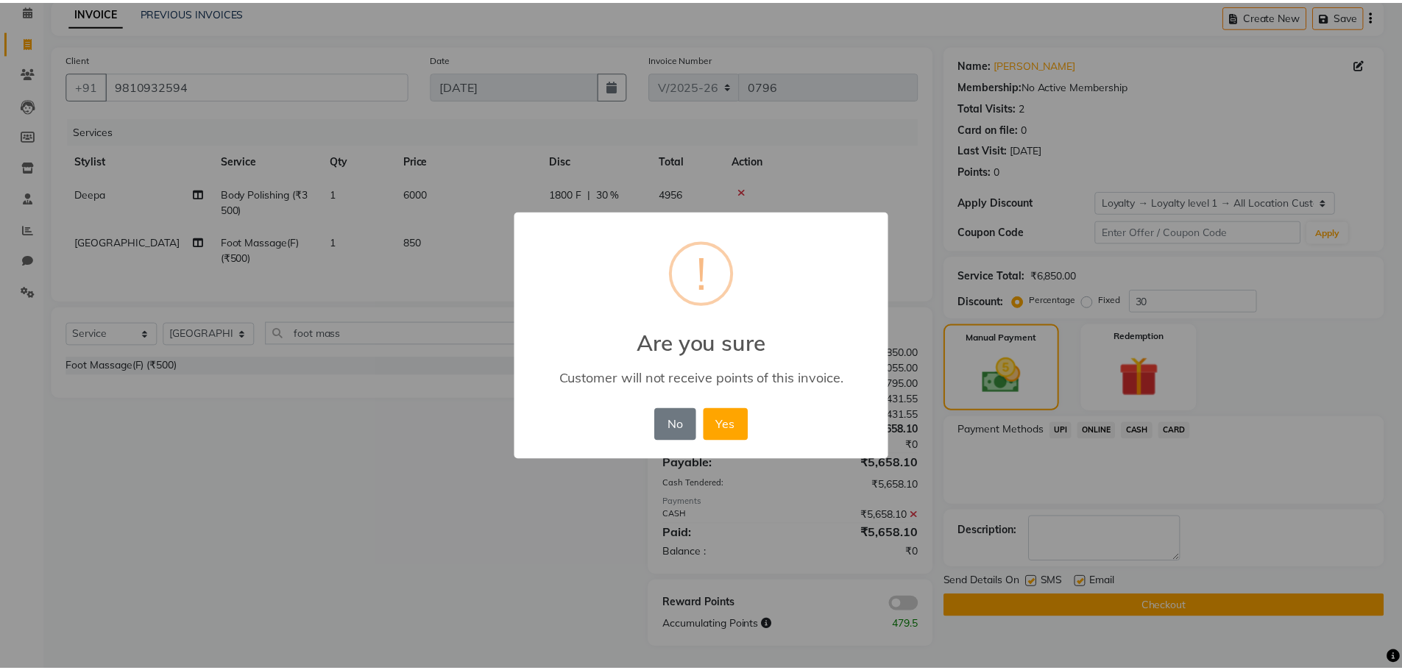
scroll to position [55, 0]
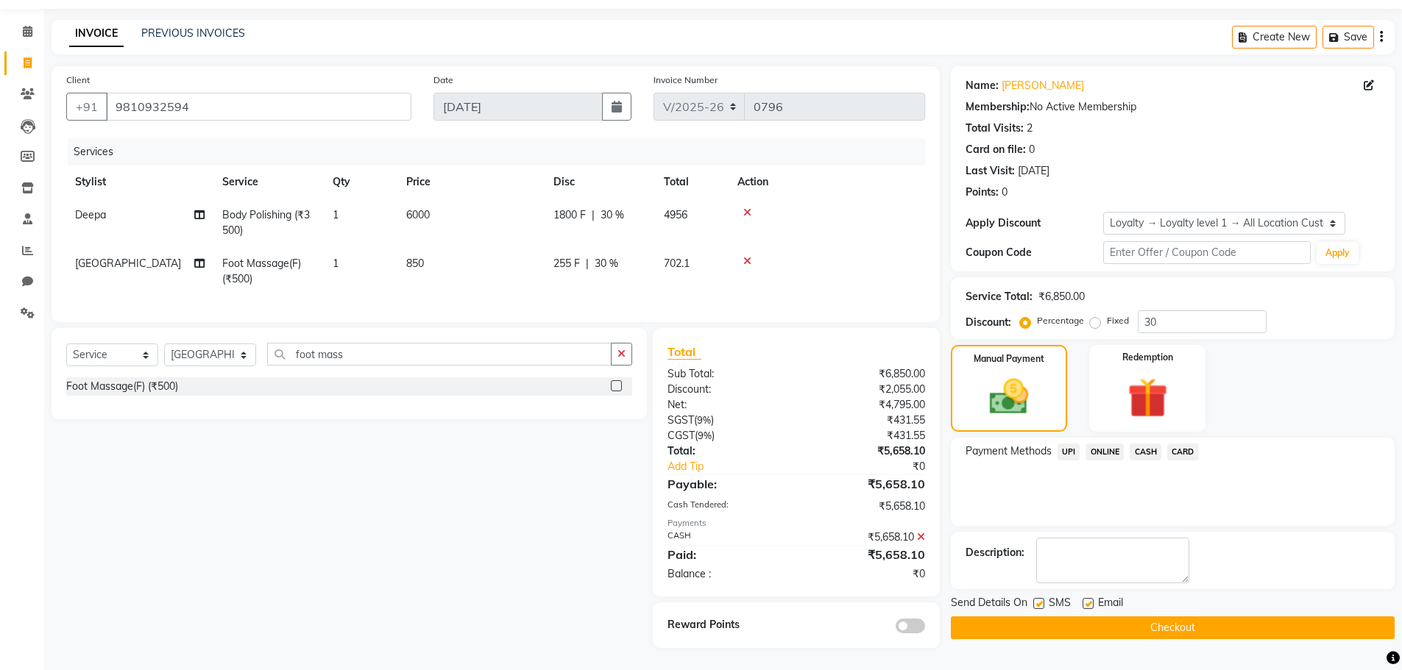
click at [1091, 598] on label at bounding box center [1087, 603] width 11 height 11
click at [1091, 600] on input "checkbox" at bounding box center [1087, 605] width 10 height 10
checkbox input "false"
click at [1043, 598] on label at bounding box center [1038, 603] width 11 height 11
click at [1043, 600] on input "checkbox" at bounding box center [1038, 605] width 10 height 10
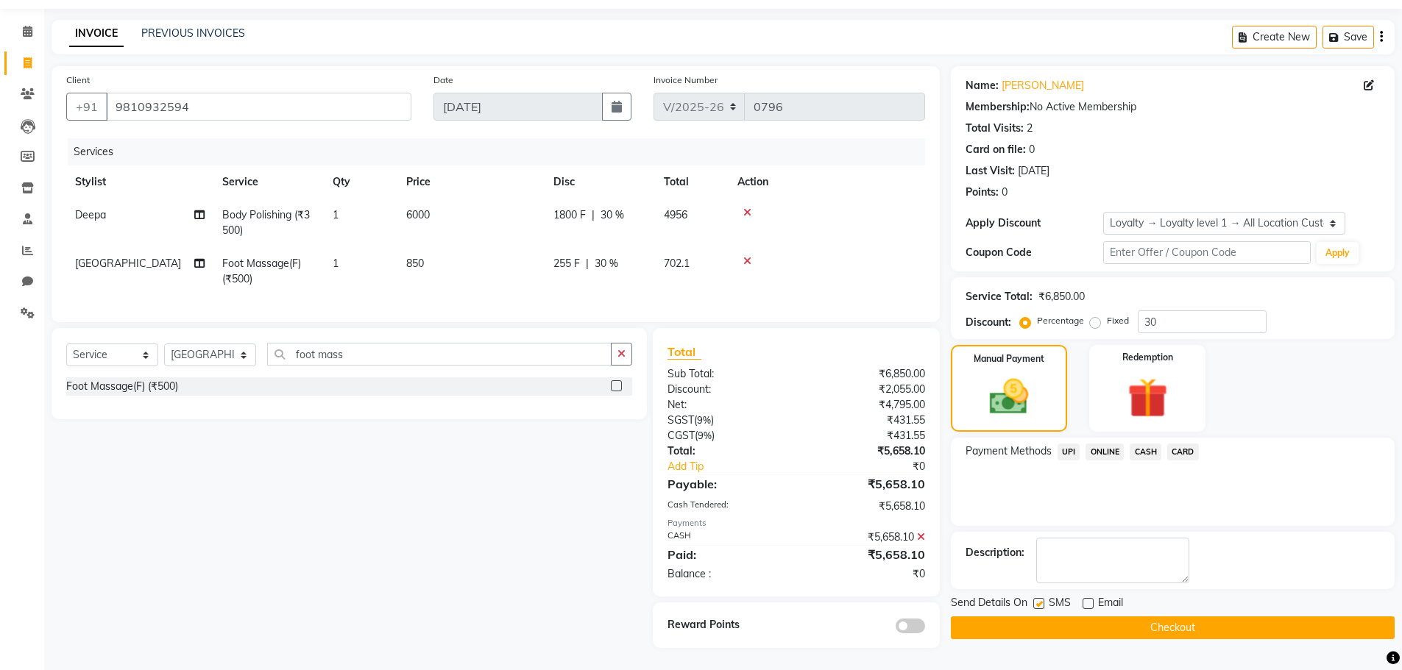
checkbox input "false"
click at [1062, 617] on button "Checkout" at bounding box center [1173, 628] width 444 height 23
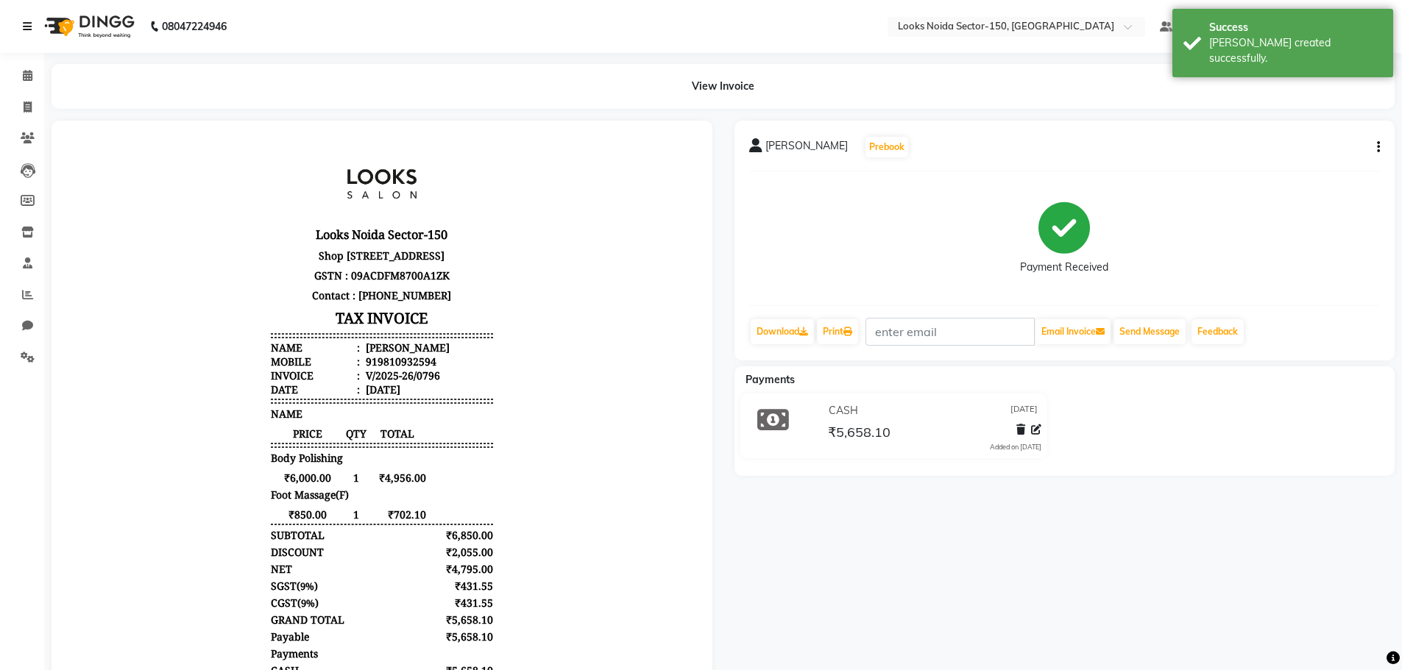
click at [25, 24] on icon at bounding box center [27, 26] width 9 height 10
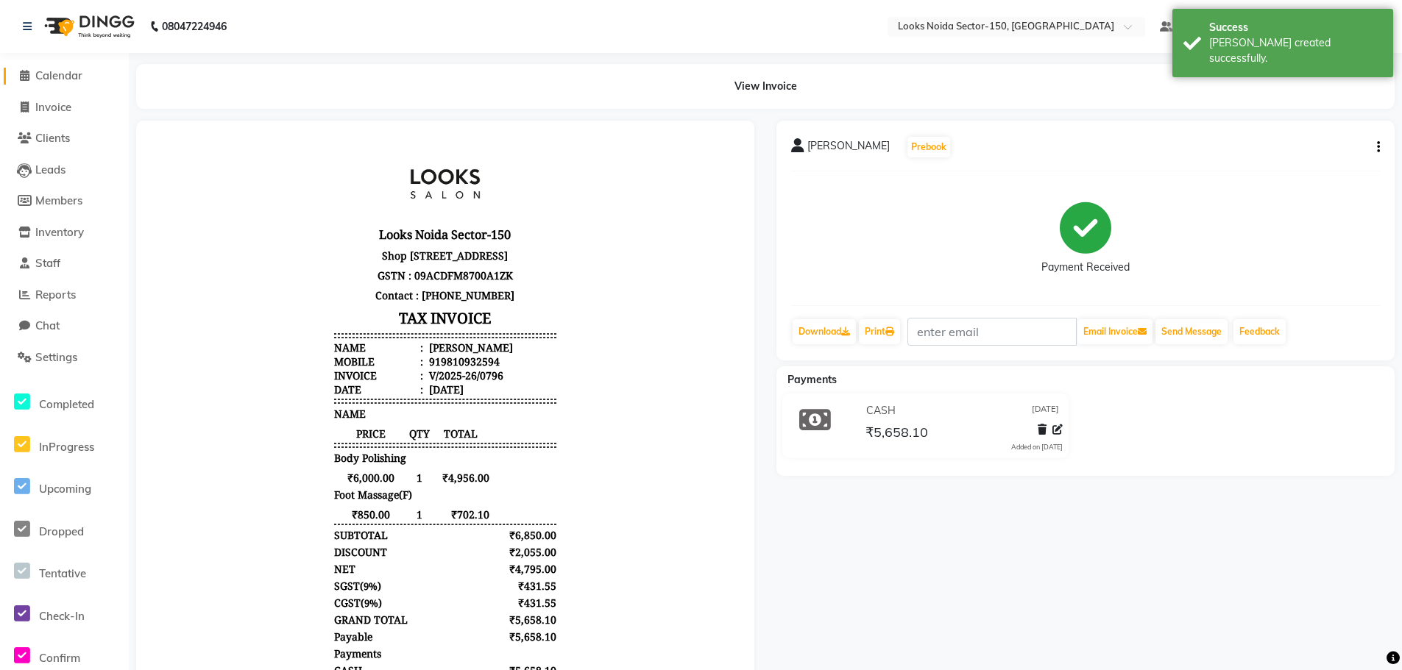
click at [54, 77] on span "Calendar" at bounding box center [58, 75] width 47 height 14
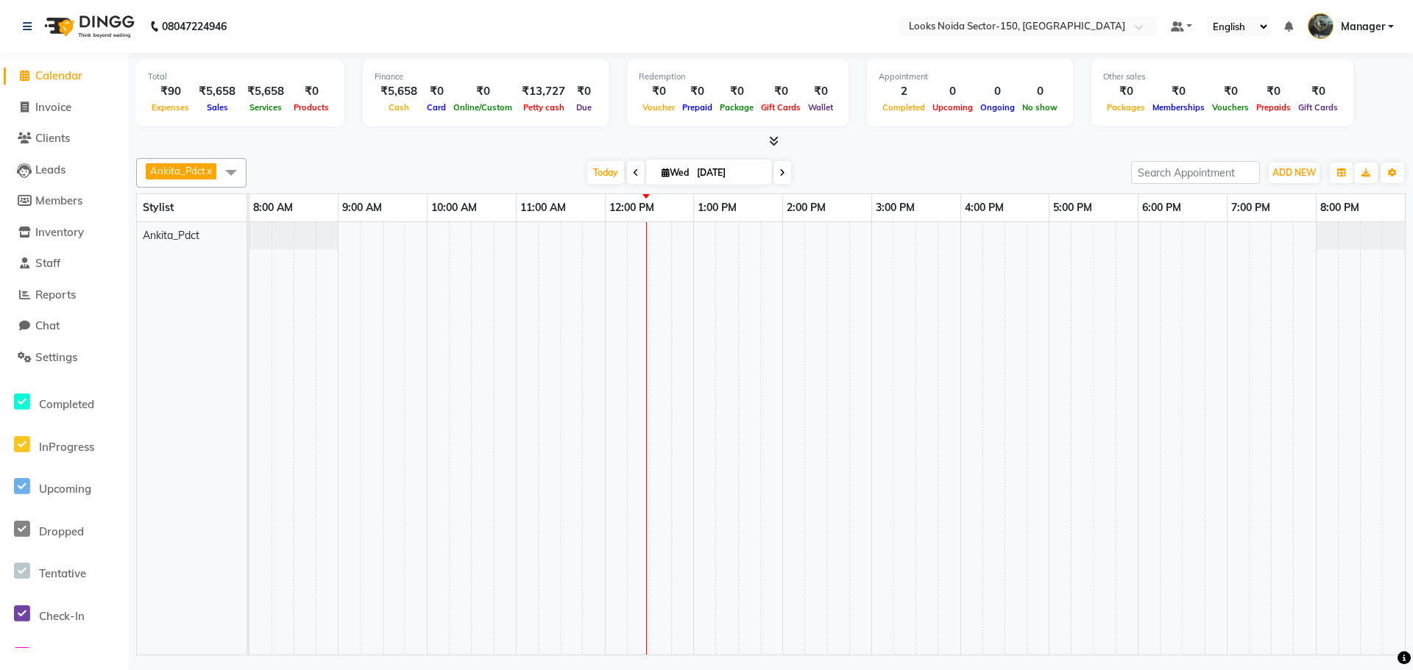
click at [54, 128] on li "Clients" at bounding box center [64, 139] width 129 height 32
click at [54, 119] on li "Invoice" at bounding box center [64, 108] width 129 height 32
click at [42, 100] on span "Invoice" at bounding box center [53, 107] width 36 height 14
select select "service"
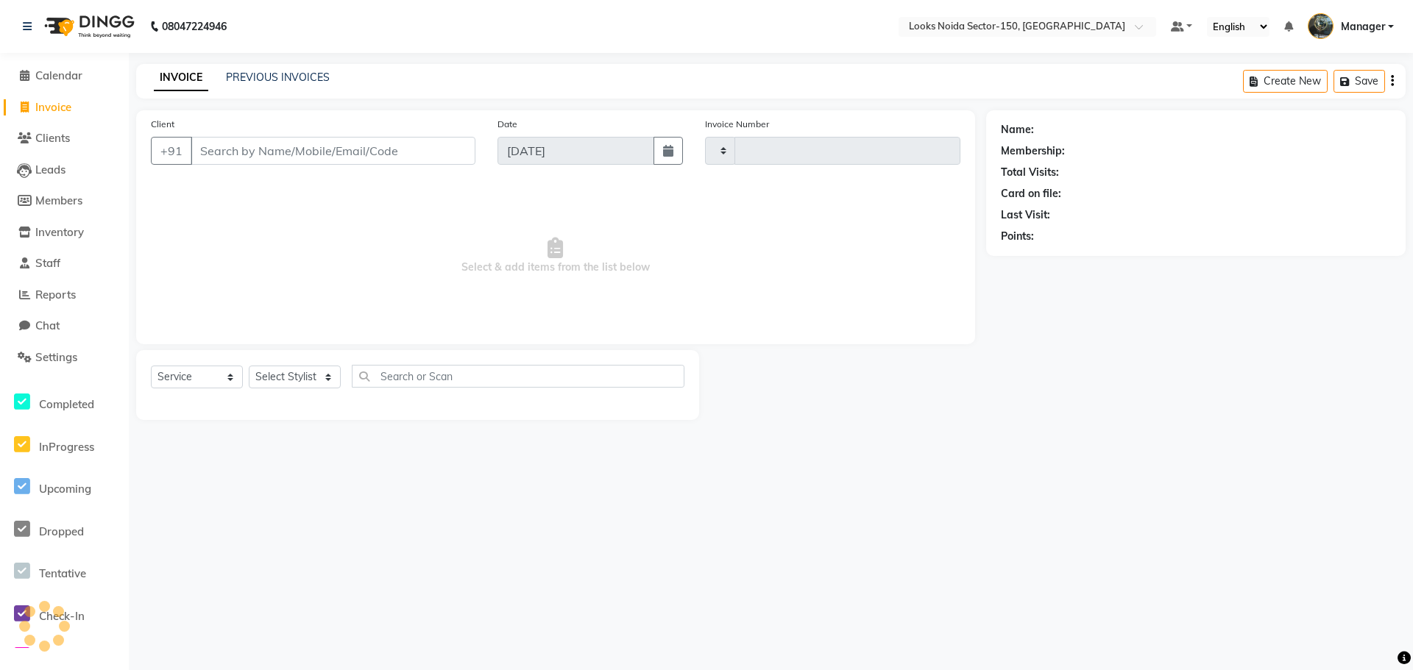
type input "0797"
select select "8587"
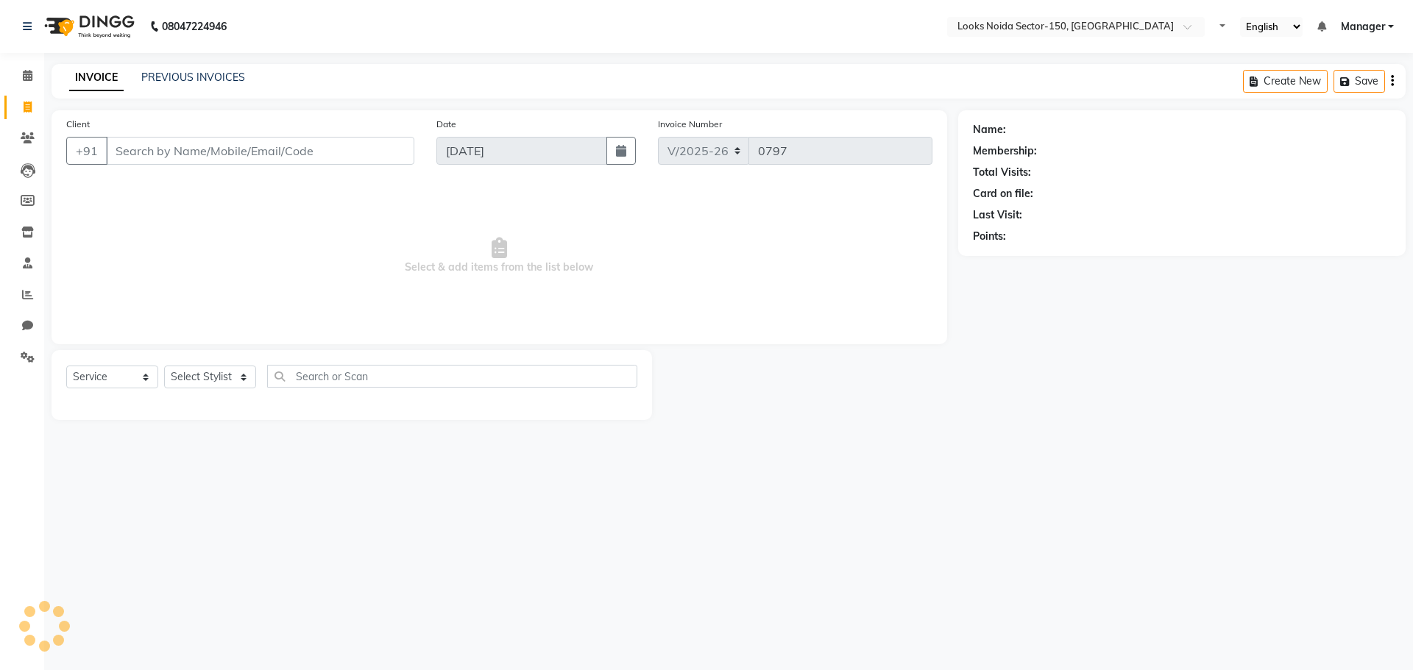
select select "8587"
select select "service"
click at [29, 140] on icon at bounding box center [28, 137] width 14 height 11
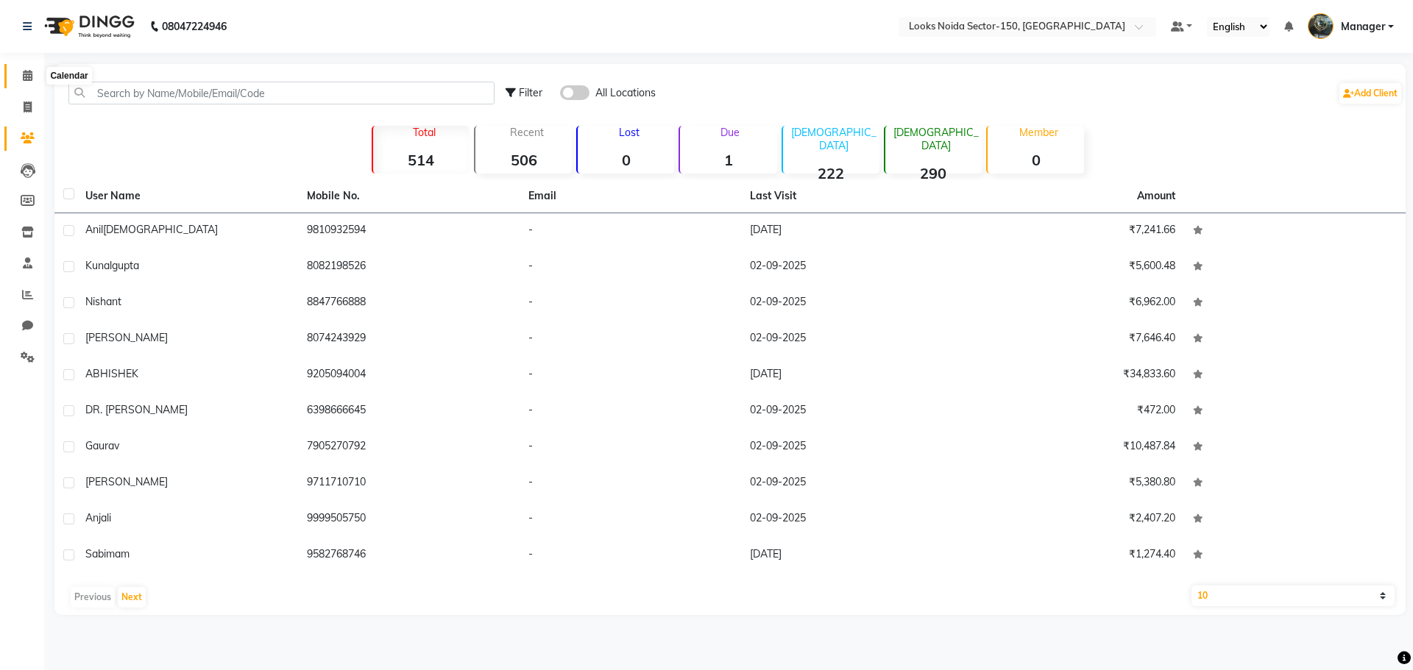
click at [26, 75] on icon at bounding box center [28, 75] width 10 height 11
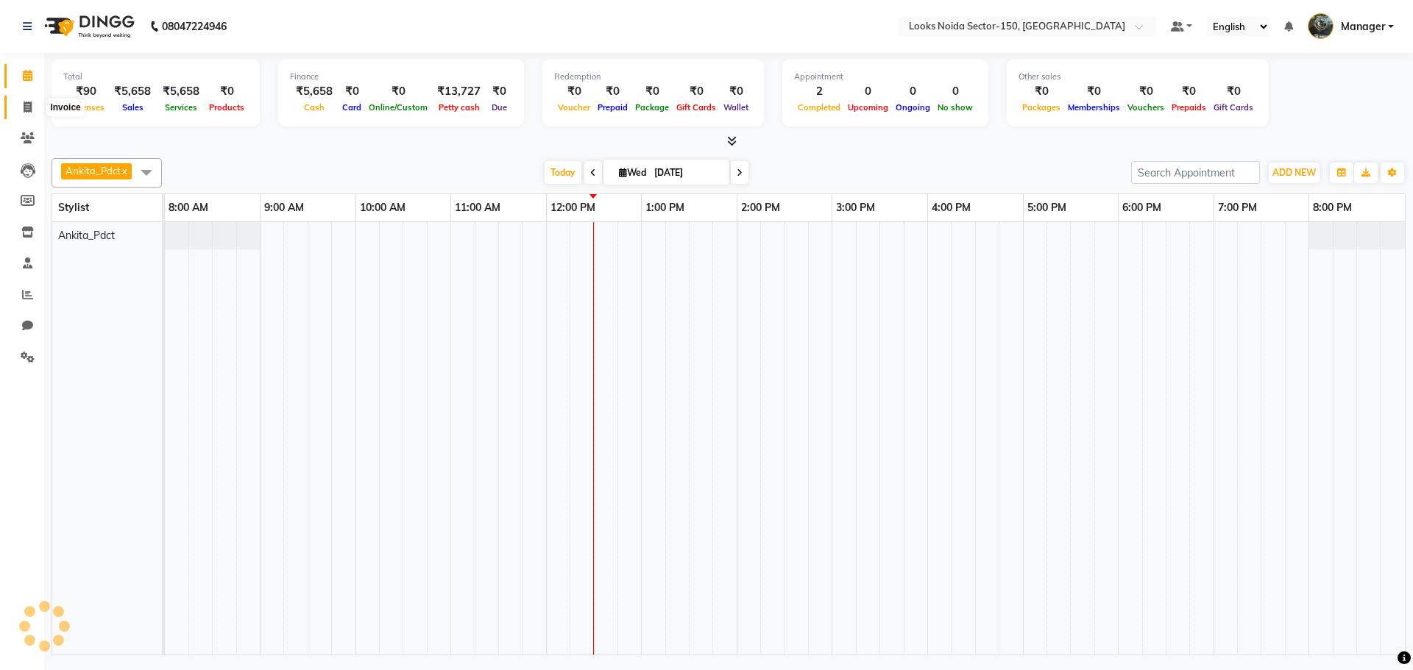
click at [27, 102] on icon at bounding box center [28, 107] width 8 height 11
select select "service"
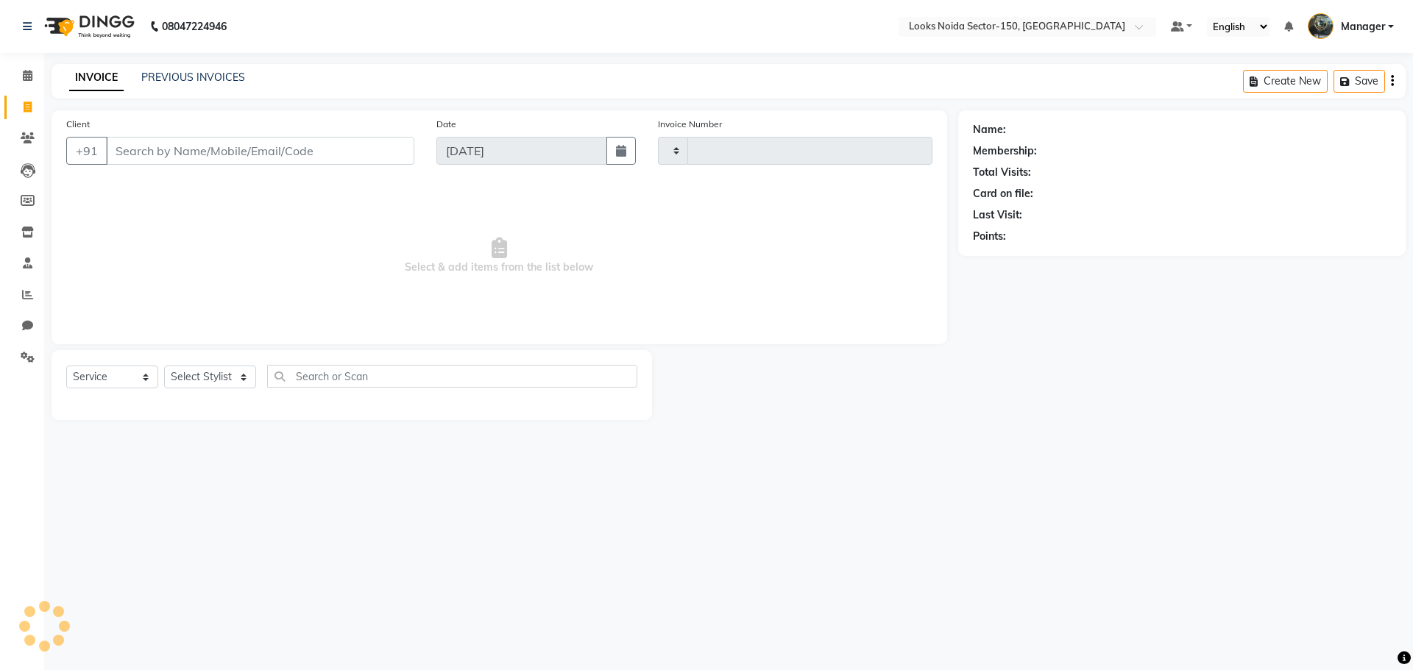
type input "0797"
select select "8587"
click at [188, 75] on link "PREVIOUS INVOICES" at bounding box center [193, 77] width 104 height 13
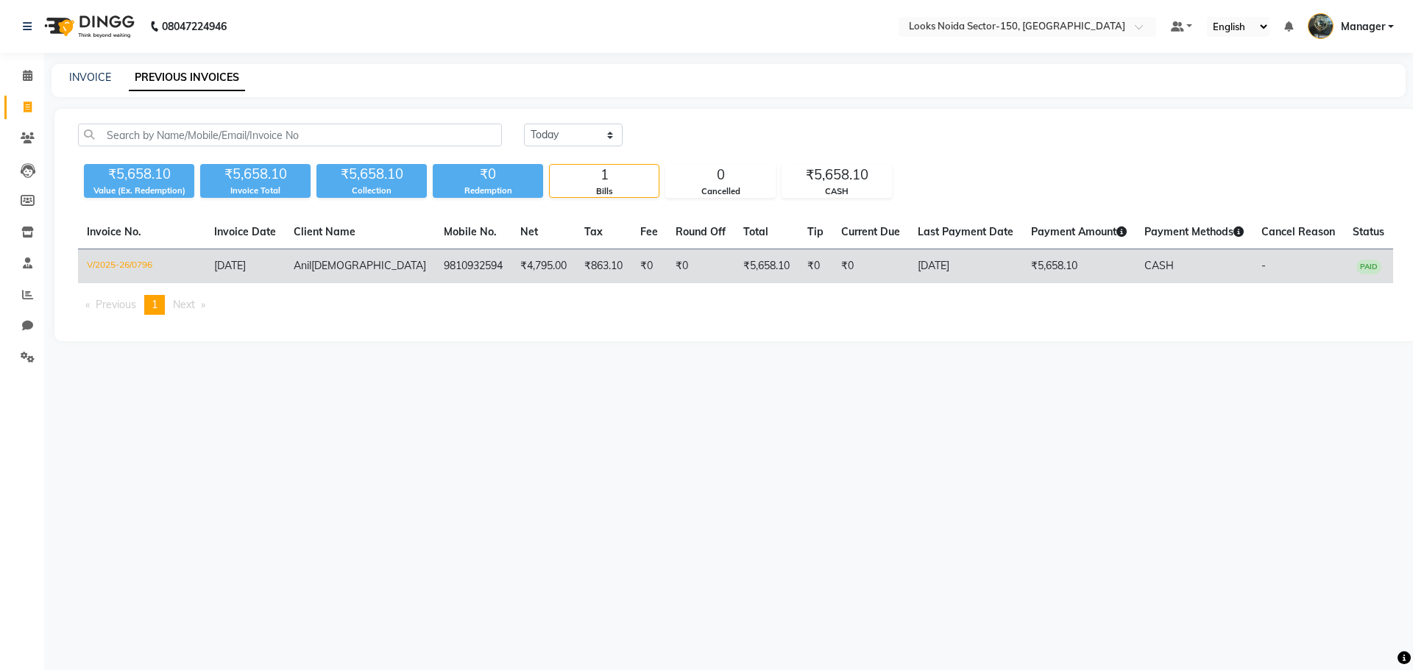
click at [575, 265] on td "₹863.10" at bounding box center [603, 266] width 56 height 35
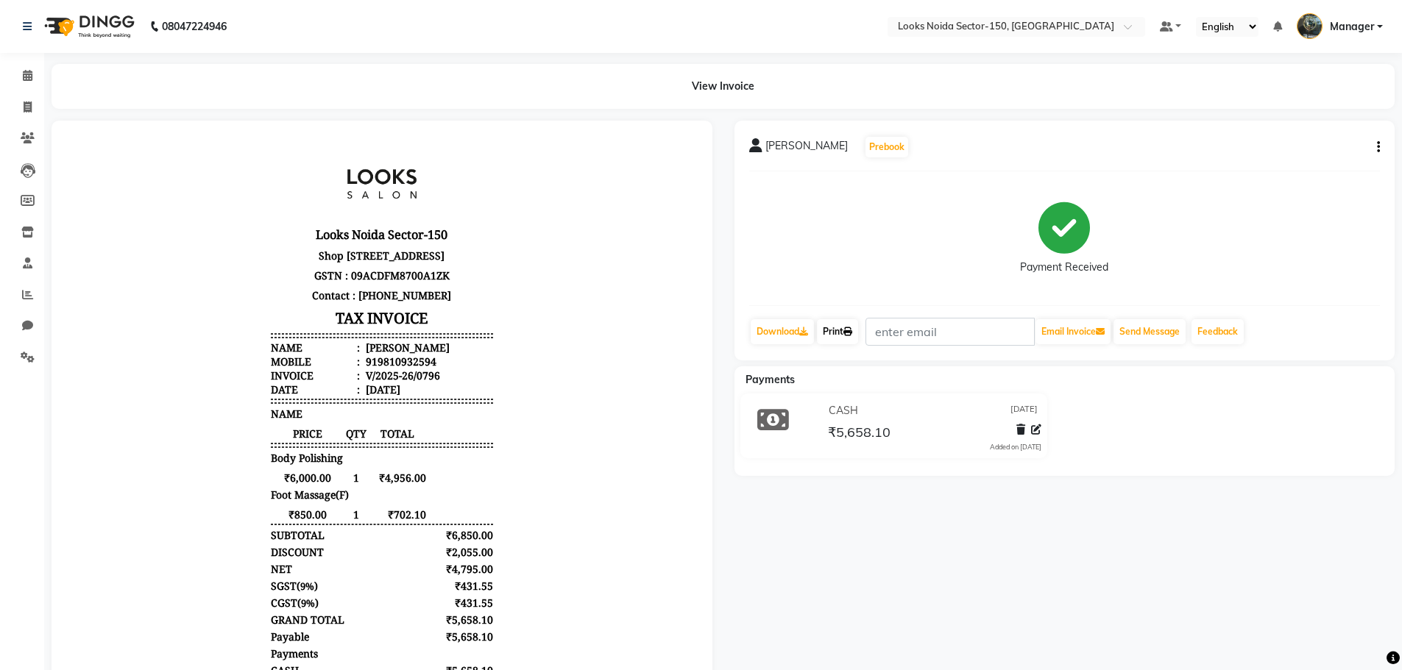
click at [839, 336] on link "Print" at bounding box center [837, 331] width 41 height 25
click at [29, 68] on span at bounding box center [28, 76] width 26 height 17
